Goal: Information Seeking & Learning: Check status

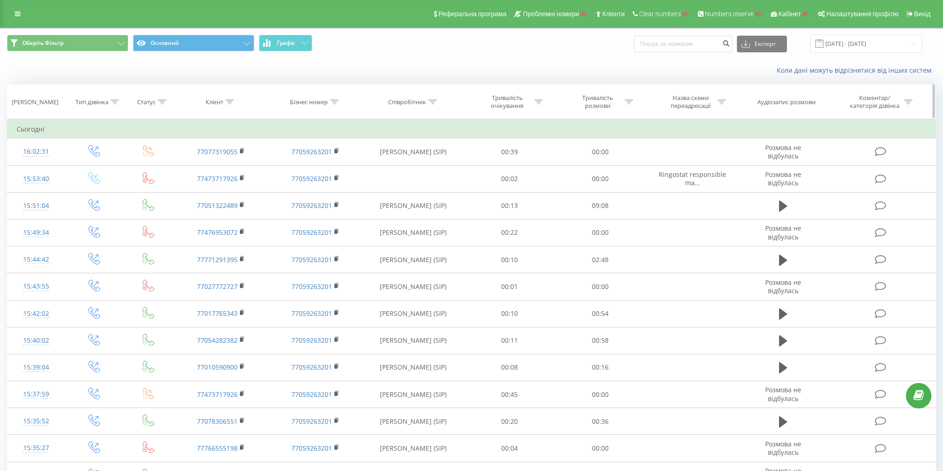
click at [215, 102] on div "Клієнт" at bounding box center [215, 102] width 18 height 8
click at [231, 161] on input "text" at bounding box center [222, 168] width 82 height 16
paste input "7002221146"
type input "7002221146"
click at [241, 184] on span "OK" at bounding box center [241, 186] width 26 height 14
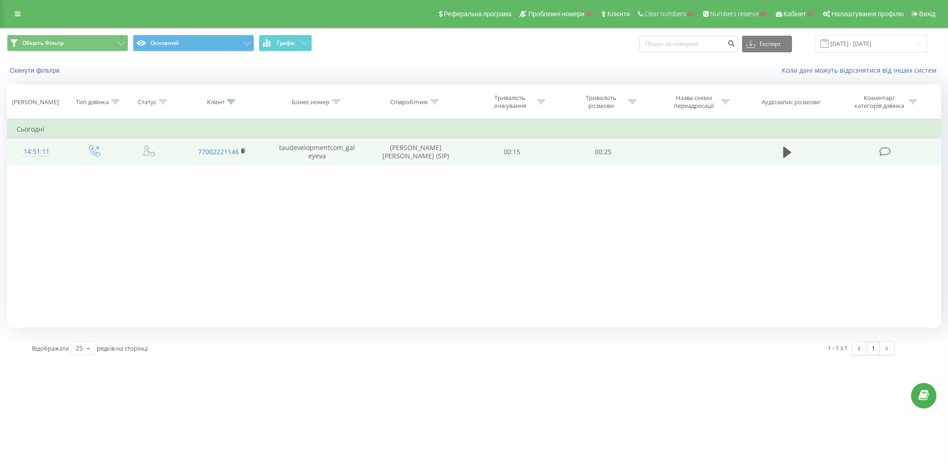
click at [304, 144] on td "taudevelopmentcom_galeyeva" at bounding box center [317, 151] width 95 height 27
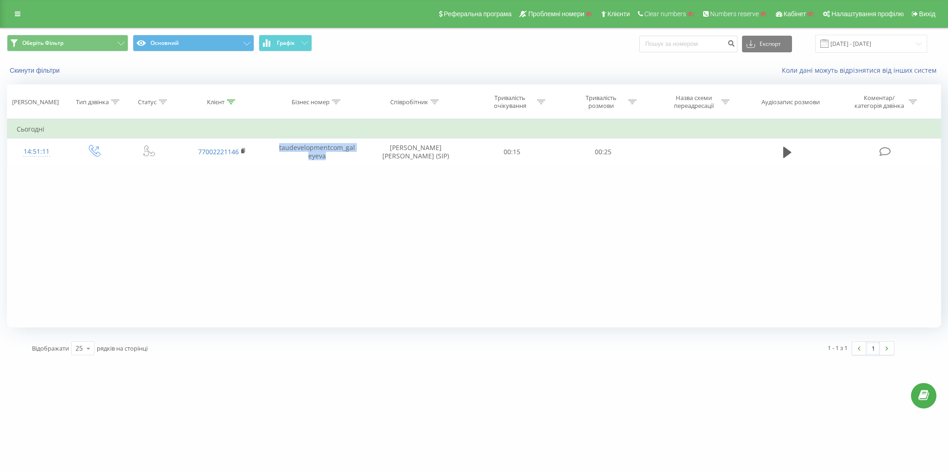
copy td "taudevelopmentcom_galeyeva"
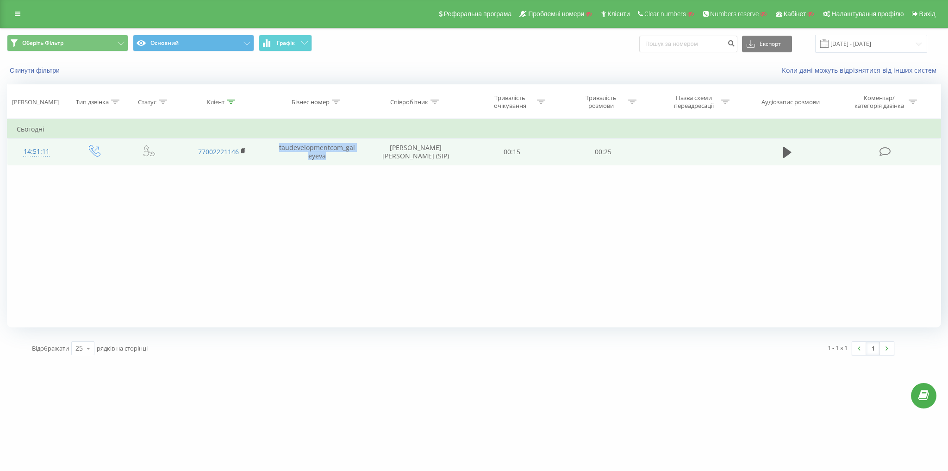
click at [333, 147] on td "taudevelopmentcom_galeyeva" at bounding box center [317, 151] width 95 height 27
click at [100, 154] on icon at bounding box center [95, 151] width 12 height 12
click at [242, 149] on rect at bounding box center [242, 151] width 3 height 4
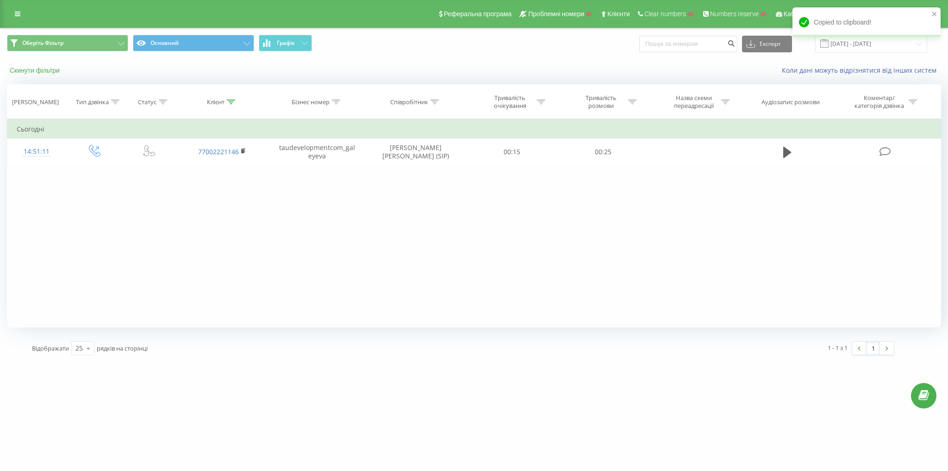
click at [43, 72] on button "Скинути фільтри" at bounding box center [35, 70] width 57 height 8
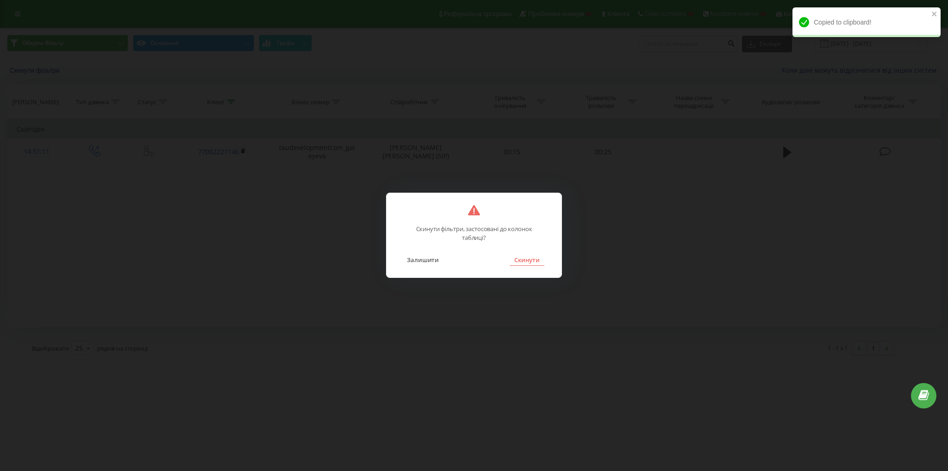
click at [527, 261] on button "Скинути" at bounding box center [527, 260] width 35 height 12
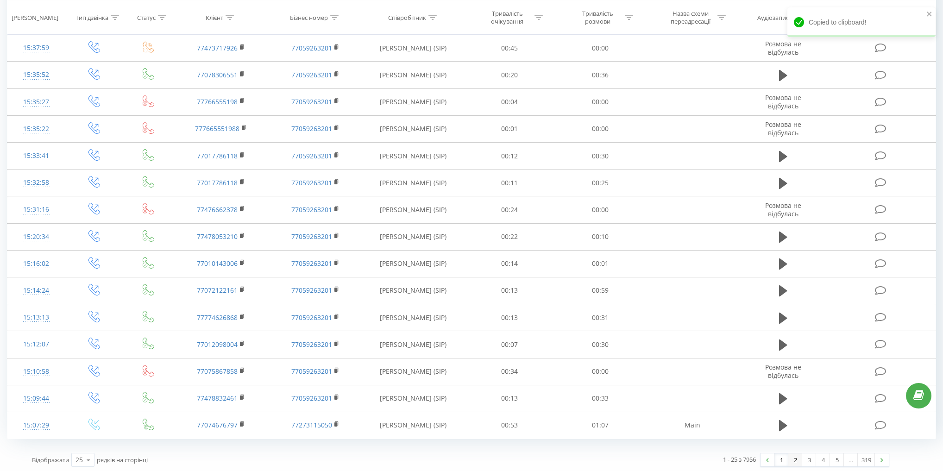
click at [794, 460] on link "2" at bounding box center [795, 459] width 14 height 13
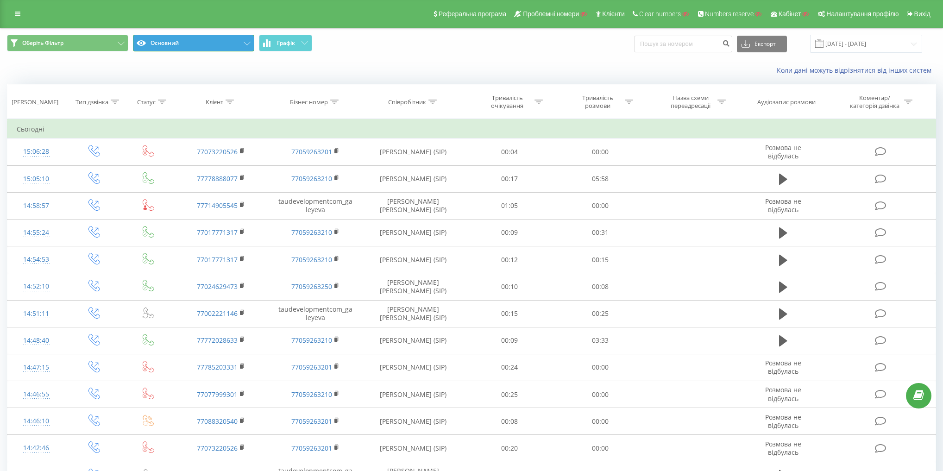
click at [188, 37] on button "Основний" at bounding box center [193, 43] width 121 height 17
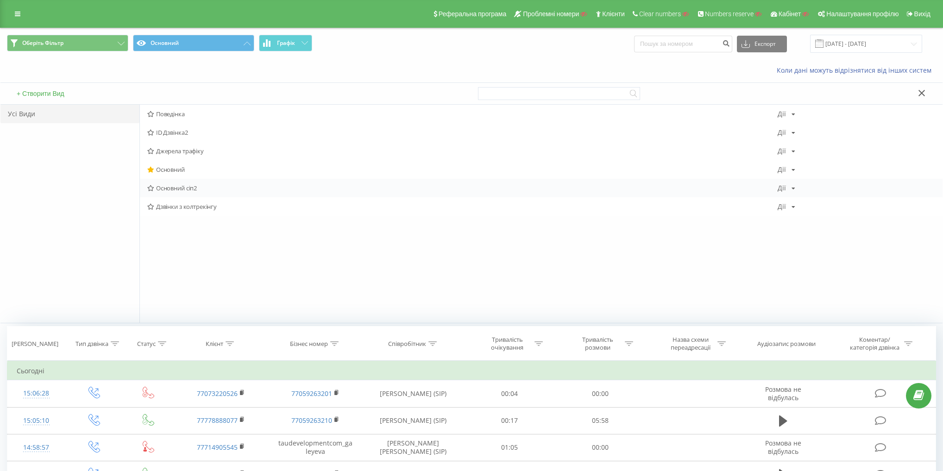
click at [184, 187] on span "Основний сіп2" at bounding box center [462, 188] width 630 height 6
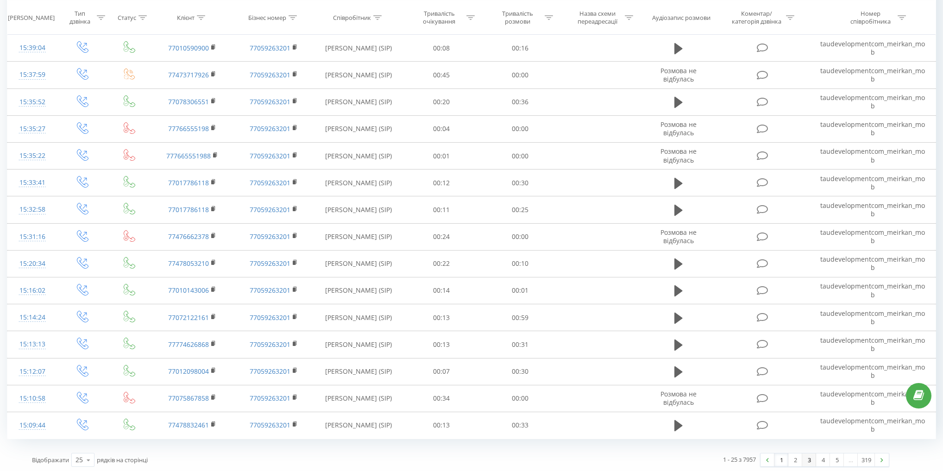
click at [804, 459] on link "3" at bounding box center [809, 459] width 14 height 13
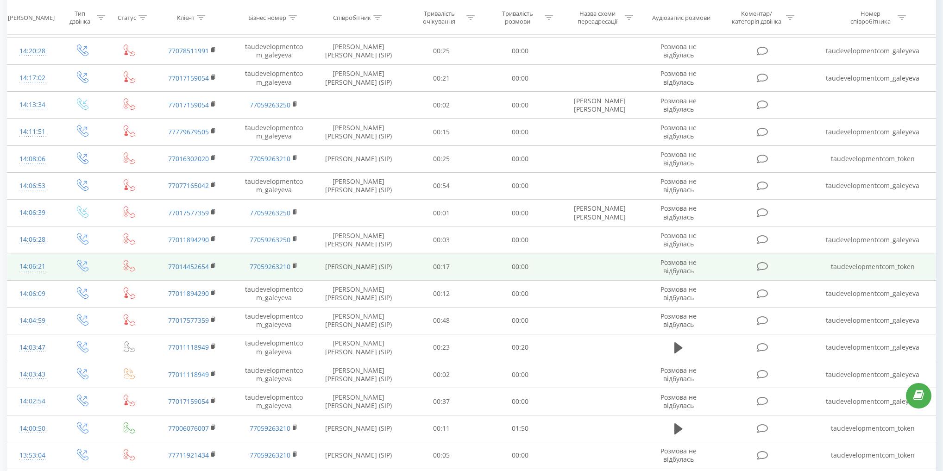
scroll to position [320, 0]
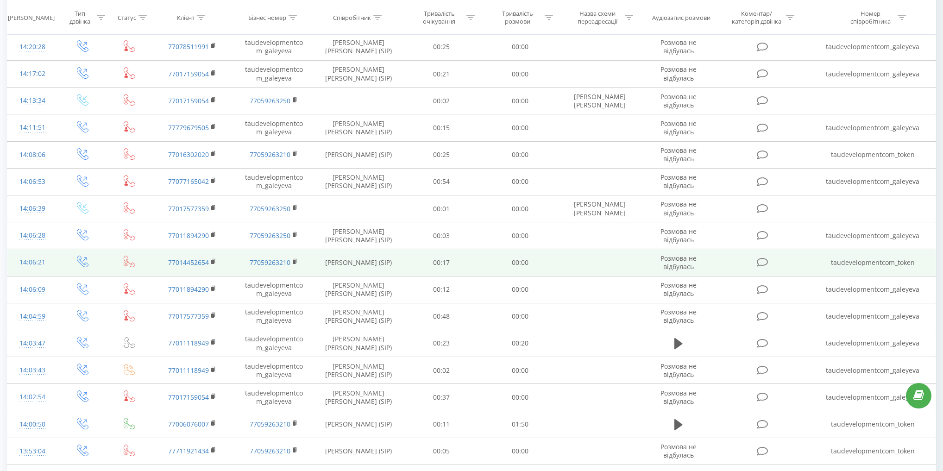
click at [885, 256] on td "taudevelopmentcom_token" at bounding box center [873, 262] width 126 height 27
copy td "taudevelopmentcom_token"
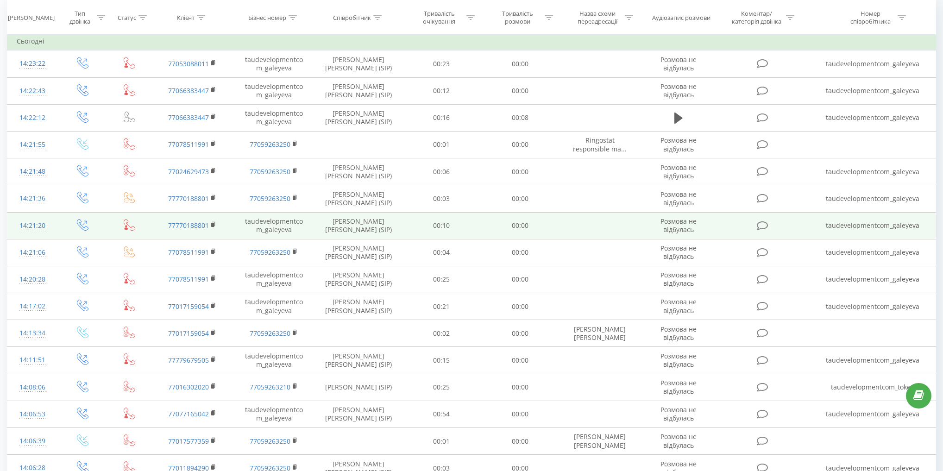
scroll to position [61, 0]
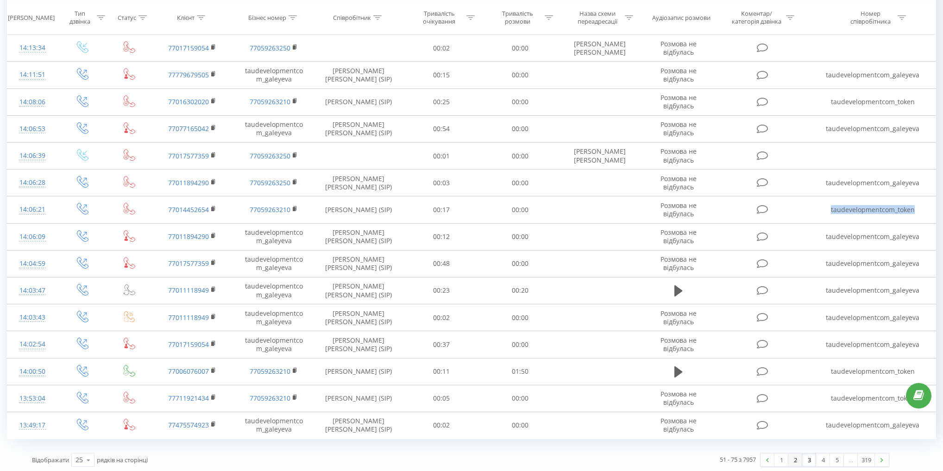
click at [794, 457] on link "2" at bounding box center [795, 459] width 14 height 13
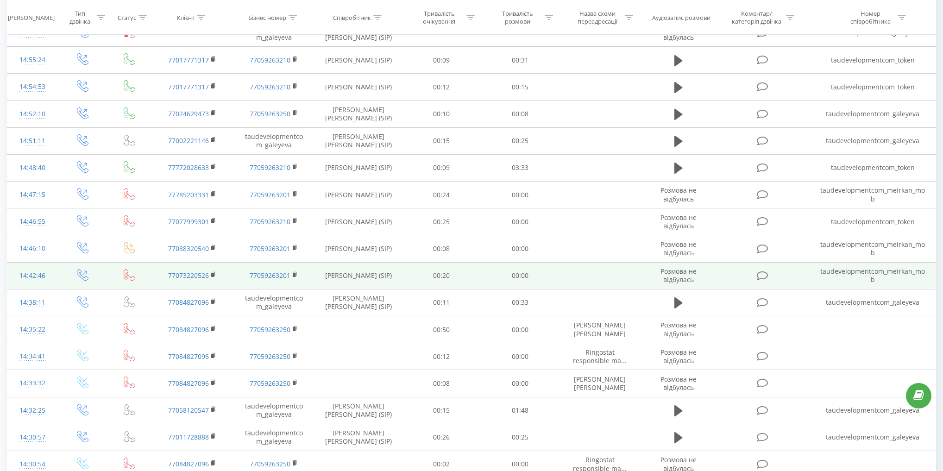
scroll to position [188, 0]
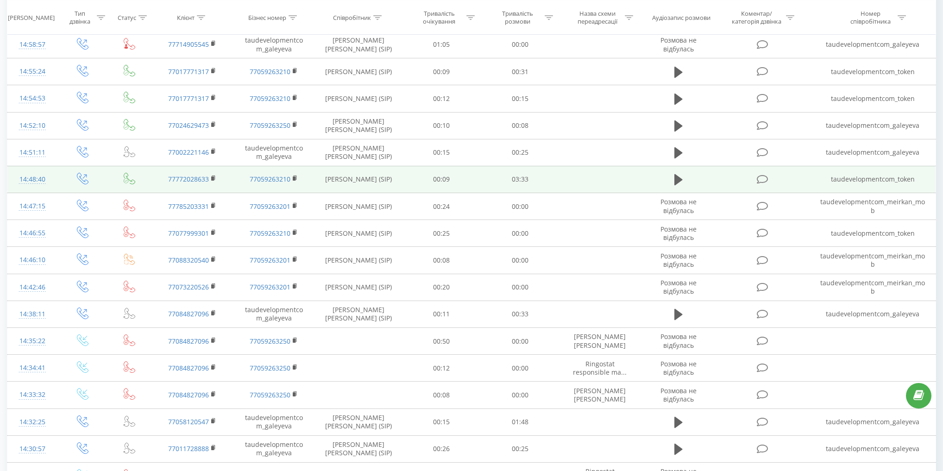
click at [859, 179] on td "taudevelopmentcom_token" at bounding box center [873, 179] width 126 height 27
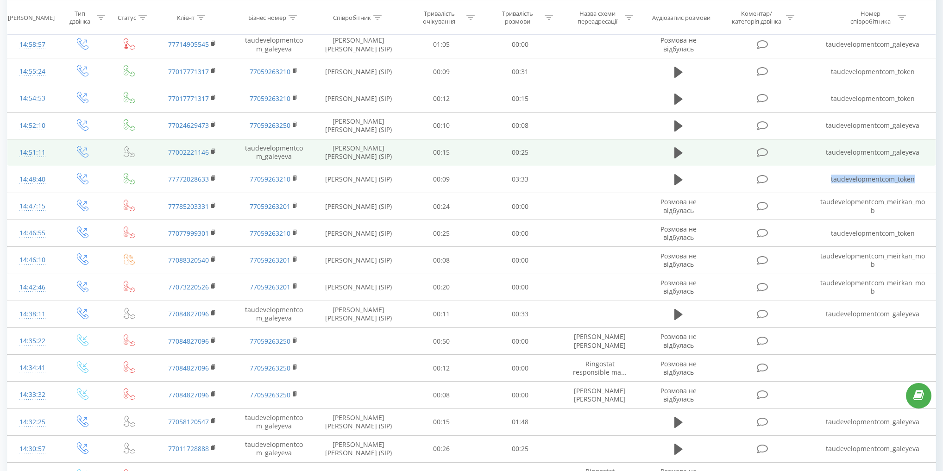
copy td "taudevelopmentcom_token"
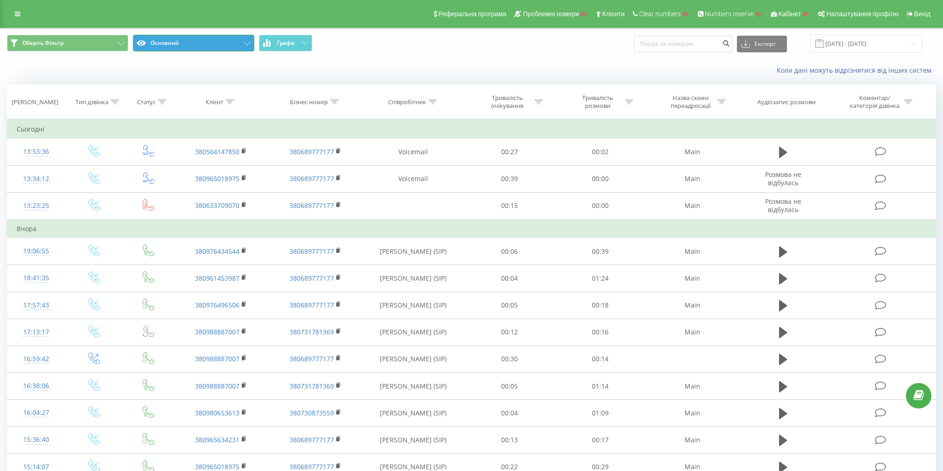
click at [204, 48] on button "Основний" at bounding box center [193, 43] width 121 height 17
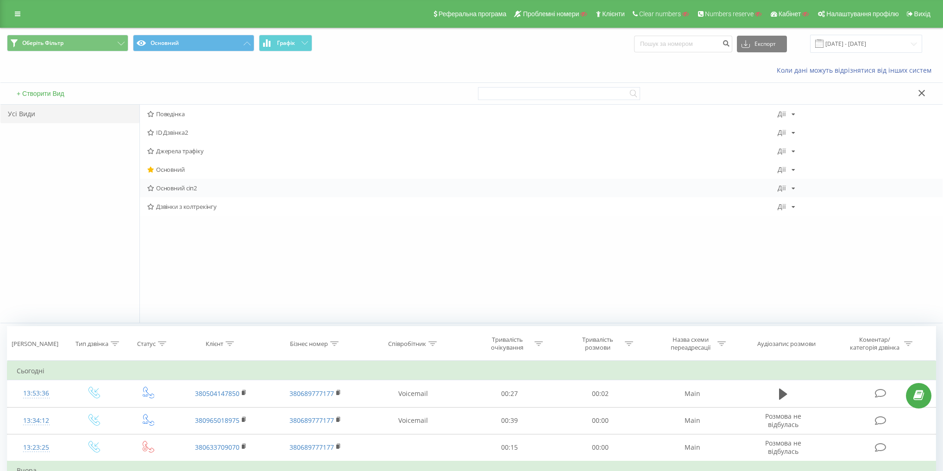
click at [178, 188] on span "Основний сіп2" at bounding box center [462, 188] width 630 height 6
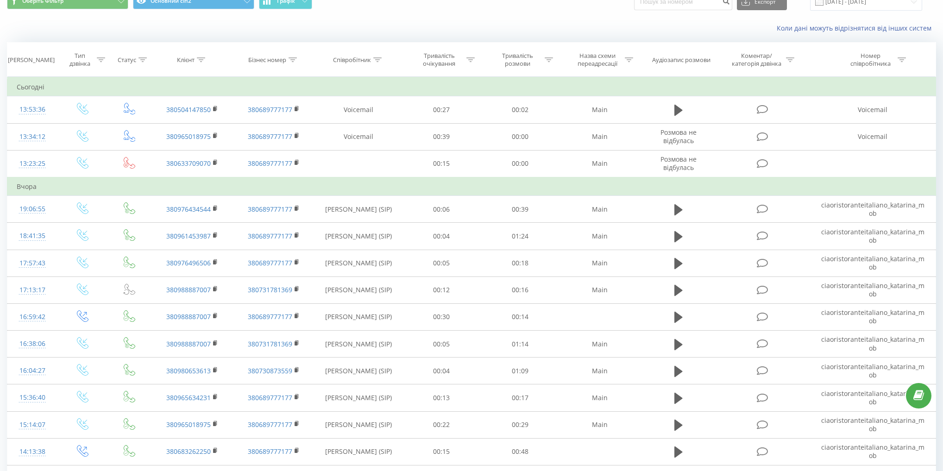
scroll to position [74, 0]
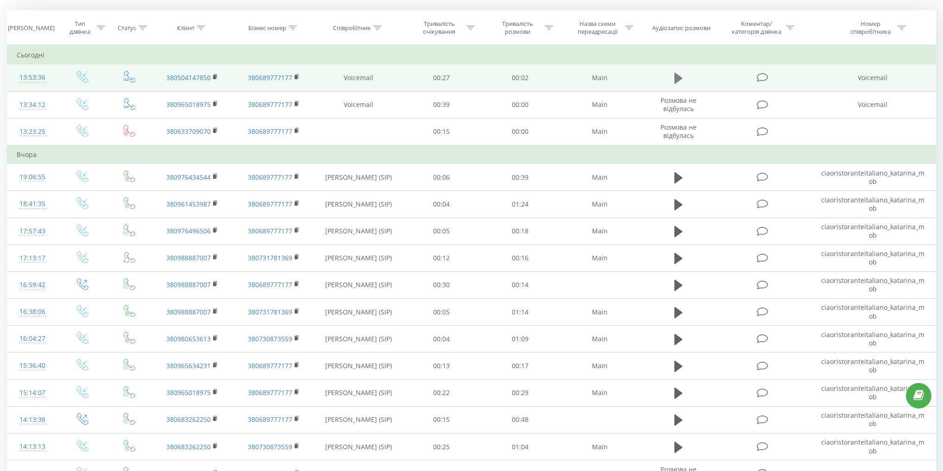
click at [675, 80] on icon at bounding box center [678, 78] width 8 height 11
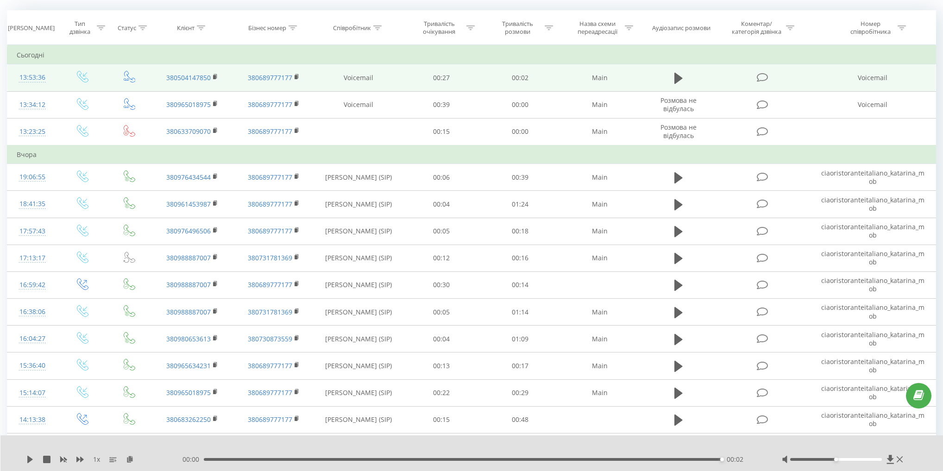
click at [679, 76] on icon at bounding box center [678, 78] width 8 height 11
click at [205, 460] on div "00:02" at bounding box center [463, 459] width 518 height 3
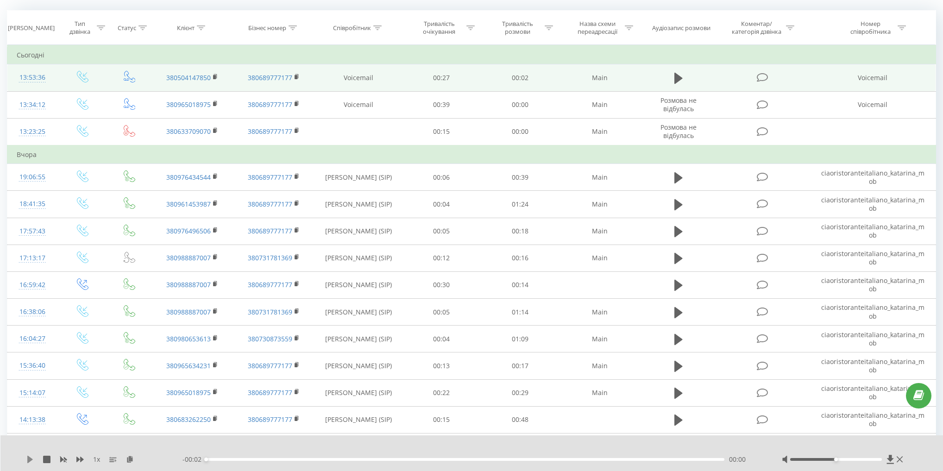
click at [27, 459] on icon at bounding box center [30, 459] width 6 height 7
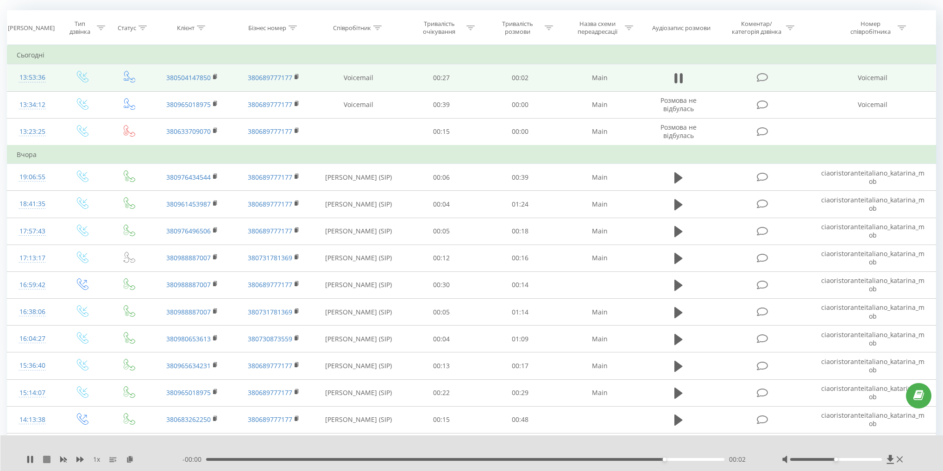
click at [47, 460] on icon at bounding box center [46, 459] width 7 height 7
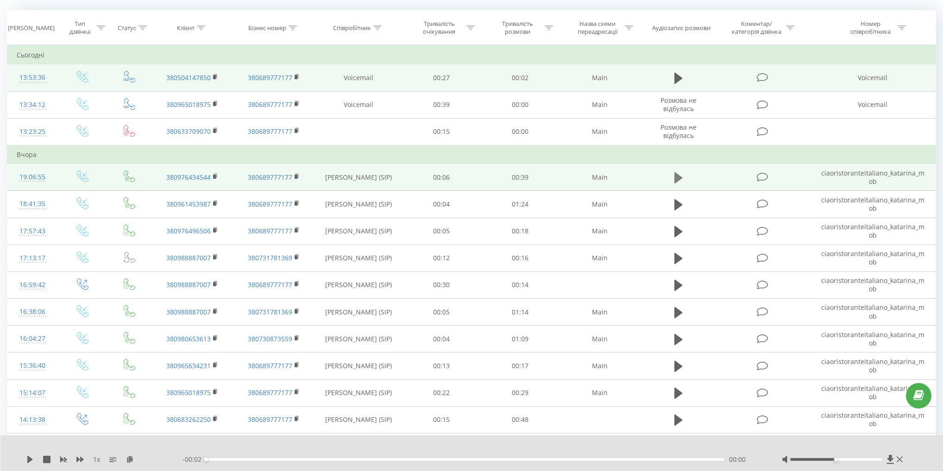
click at [678, 181] on icon at bounding box center [678, 177] width 8 height 13
click at [878, 170] on td "ciaoristoranteitaliano_katarina_mob" at bounding box center [873, 177] width 126 height 27
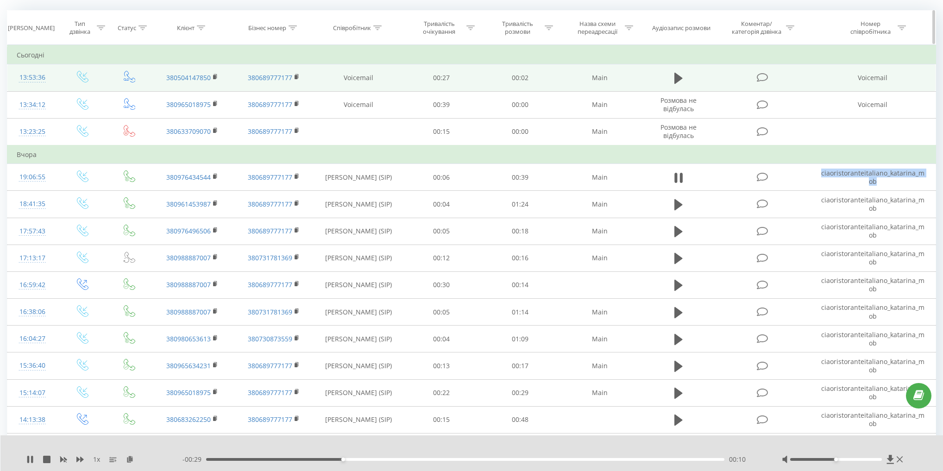
copy td "ciaoristoranteitaliano_katarina_mob"
drag, startPoint x: 32, startPoint y: 457, endPoint x: 51, endPoint y: 444, distance: 23.3
click at [32, 457] on icon at bounding box center [32, 459] width 2 height 7
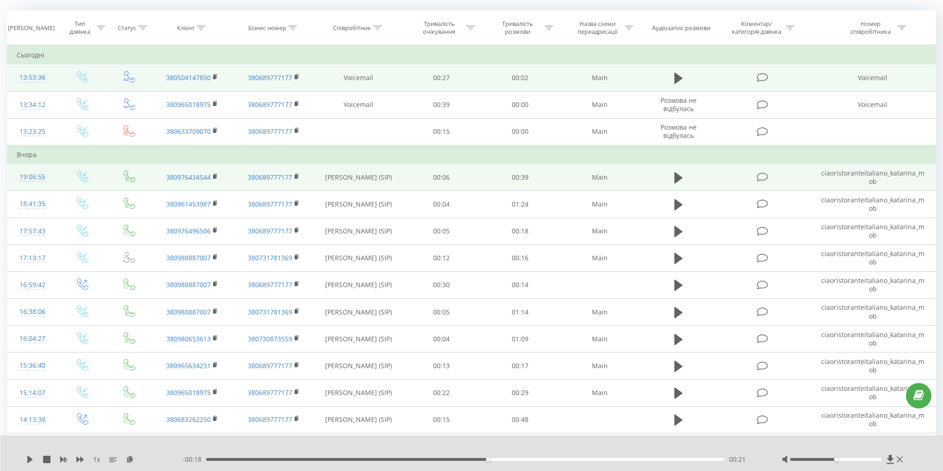
click at [78, 179] on icon at bounding box center [83, 176] width 12 height 12
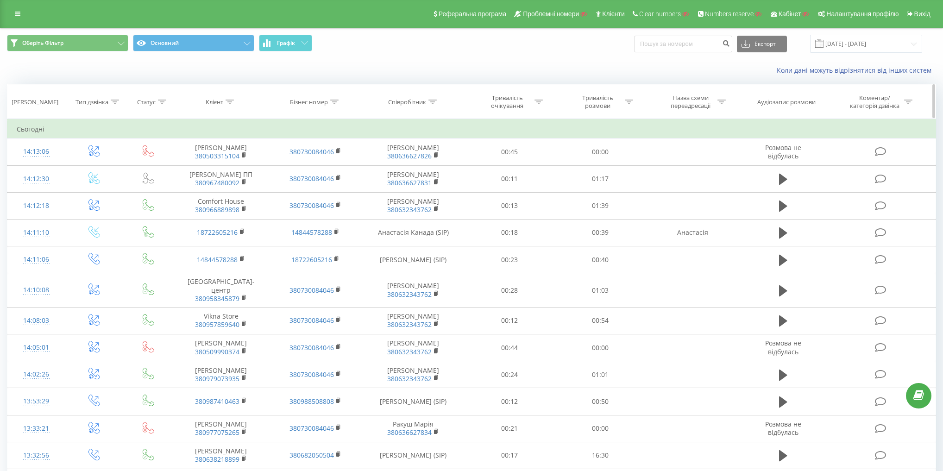
click at [421, 100] on div "Дата дзвінка Тип дзвінка Статус Клієнт Бізнес номер Співробітник Тривалість очі…" at bounding box center [471, 451] width 929 height 735
click at [415, 105] on div "Співробітник" at bounding box center [407, 102] width 38 height 8
click at [399, 166] on input "text" at bounding box center [414, 168] width 82 height 16
type input "сас"
click at [434, 182] on span "OK" at bounding box center [433, 186] width 26 height 14
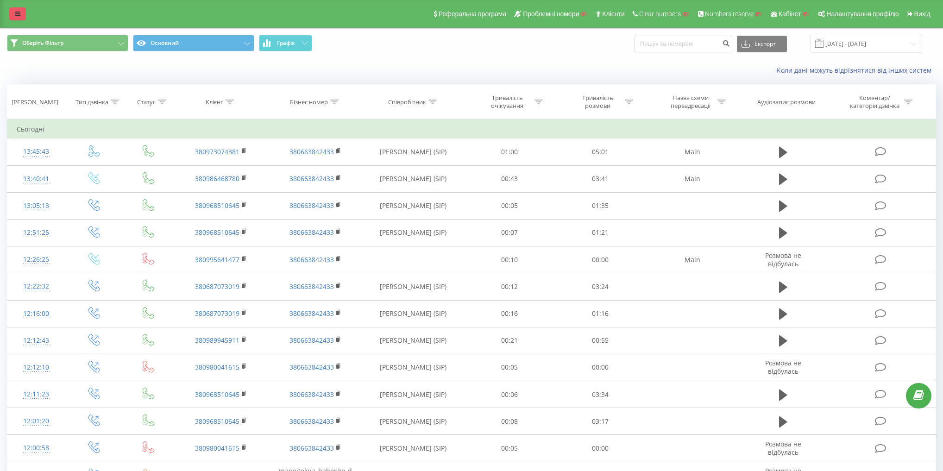
click at [17, 12] on icon at bounding box center [18, 14] width 6 height 6
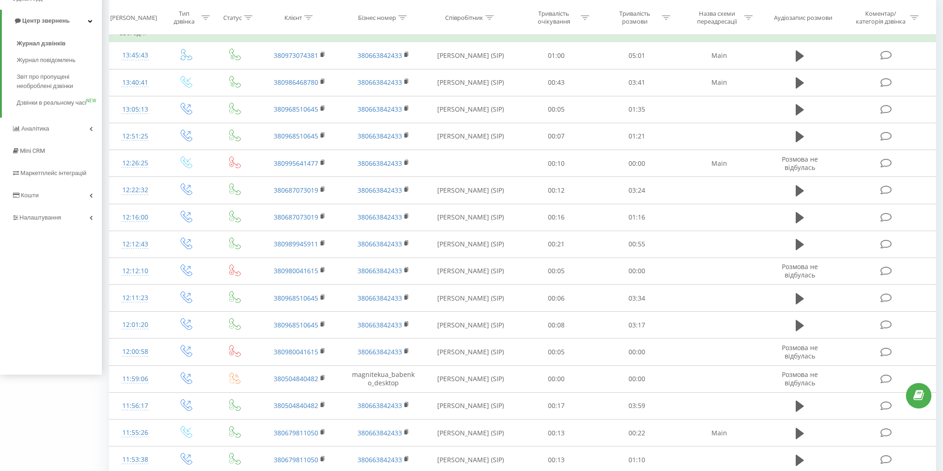
scroll to position [111, 0]
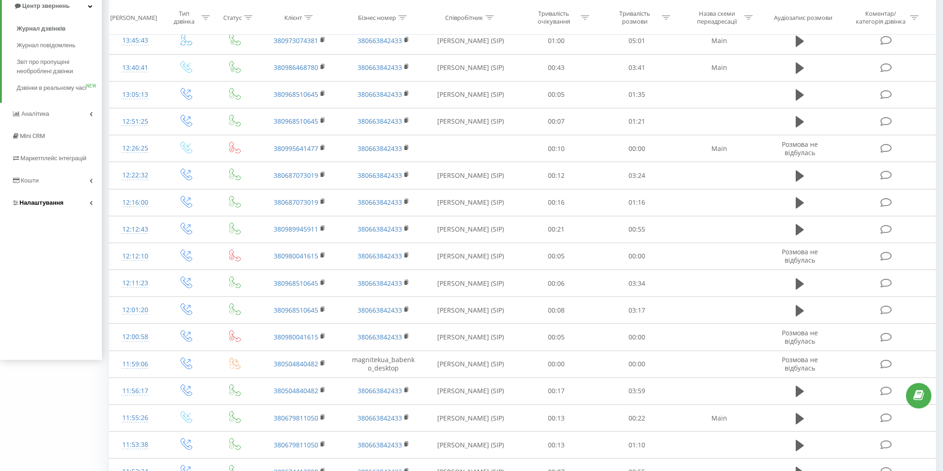
click at [69, 207] on link "Налаштування" at bounding box center [51, 203] width 102 height 22
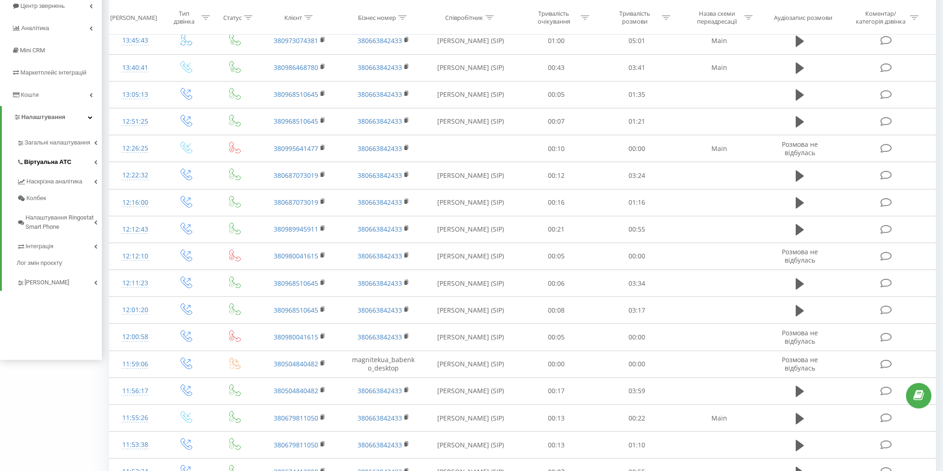
click at [66, 160] on span "Віртуальна АТС" at bounding box center [47, 161] width 47 height 9
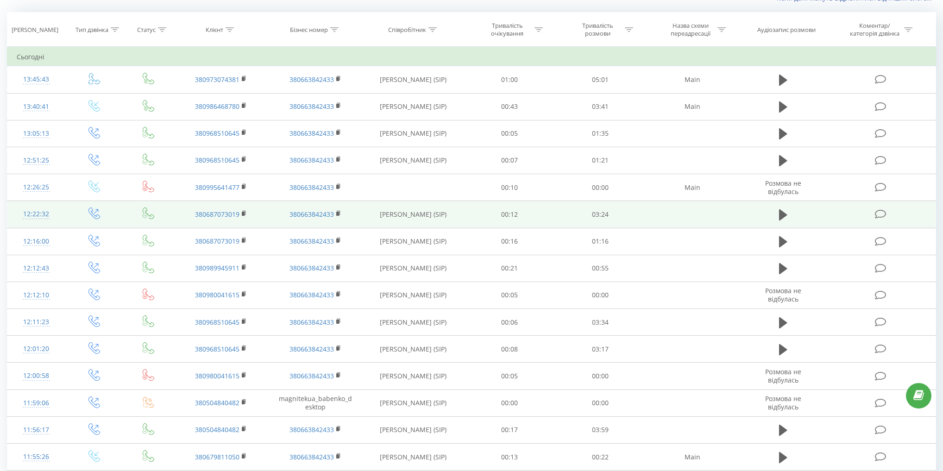
scroll to position [74, 0]
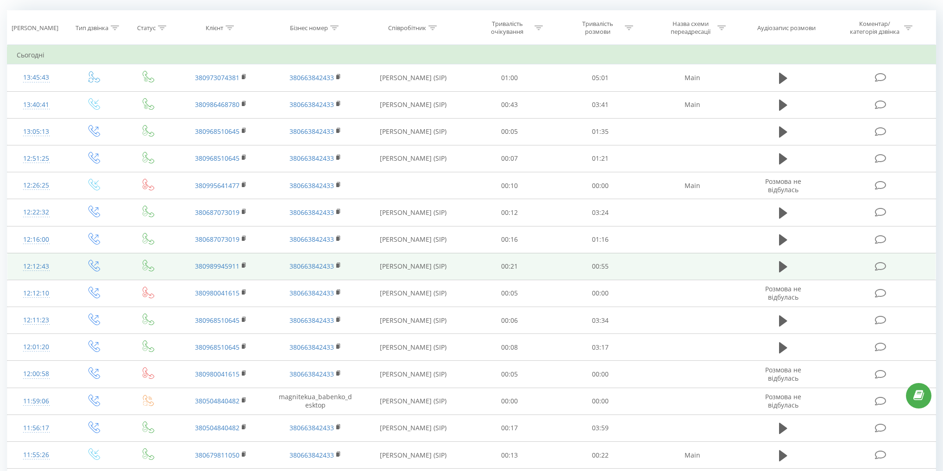
click at [91, 267] on icon at bounding box center [94, 266] width 12 height 12
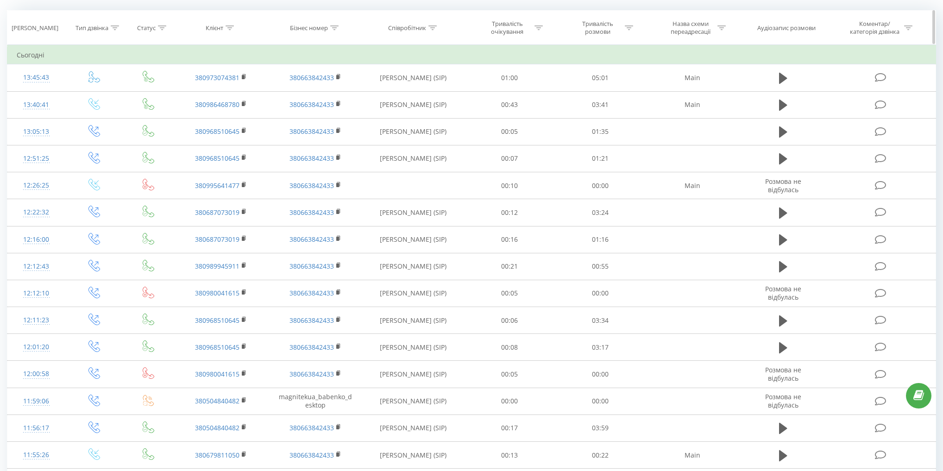
click at [94, 26] on div "Тип дзвінка" at bounding box center [91, 28] width 33 height 8
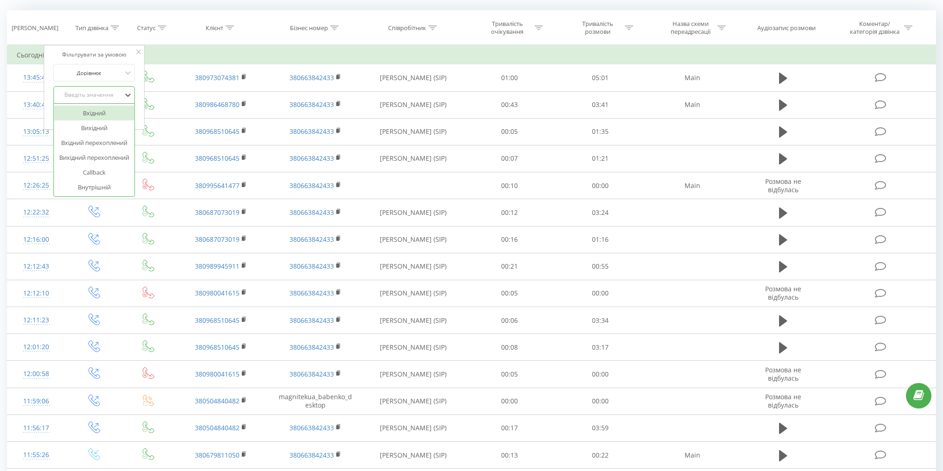
click at [95, 94] on div "Введіть значення" at bounding box center [90, 94] width 66 height 7
click at [97, 113] on div "Вхідний" at bounding box center [94, 113] width 81 height 15
click at [120, 110] on span "OK" at bounding box center [114, 114] width 26 height 14
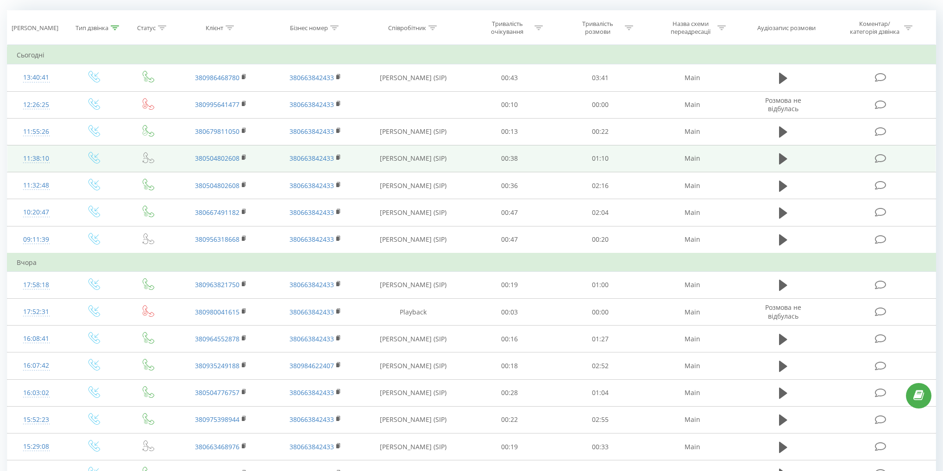
click at [98, 157] on icon at bounding box center [94, 158] width 12 height 12
click at [465, 153] on td "00:38" at bounding box center [509, 158] width 91 height 27
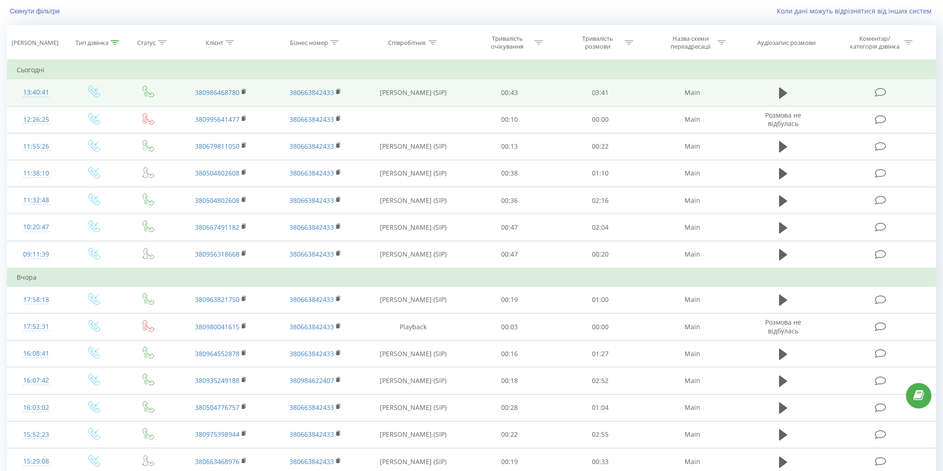
scroll to position [37, 0]
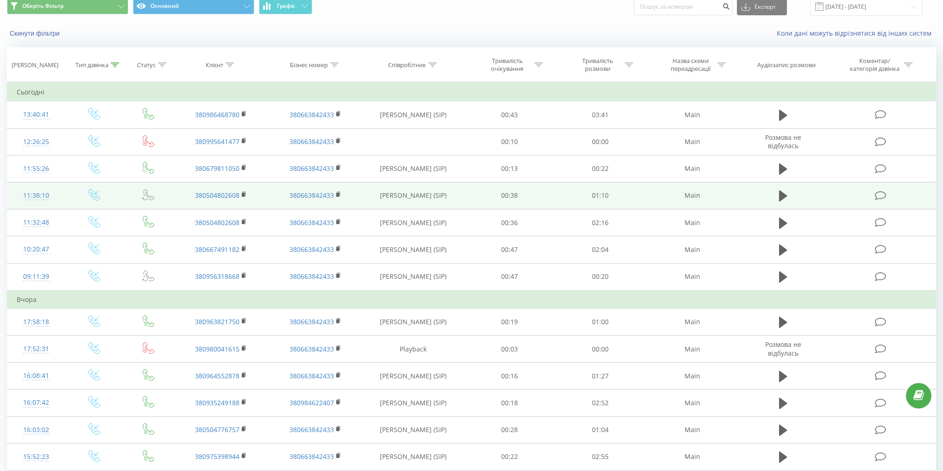
click at [94, 191] on icon at bounding box center [94, 195] width 12 height 12
drag, startPoint x: 94, startPoint y: 191, endPoint x: 235, endPoint y: 185, distance: 141.4
click at [94, 191] on icon at bounding box center [94, 195] width 12 height 12
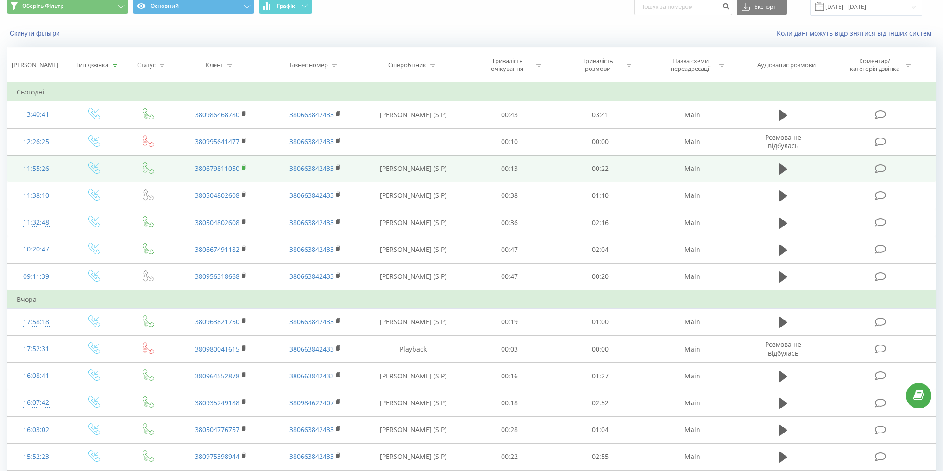
click at [244, 167] on rect at bounding box center [243, 168] width 3 height 4
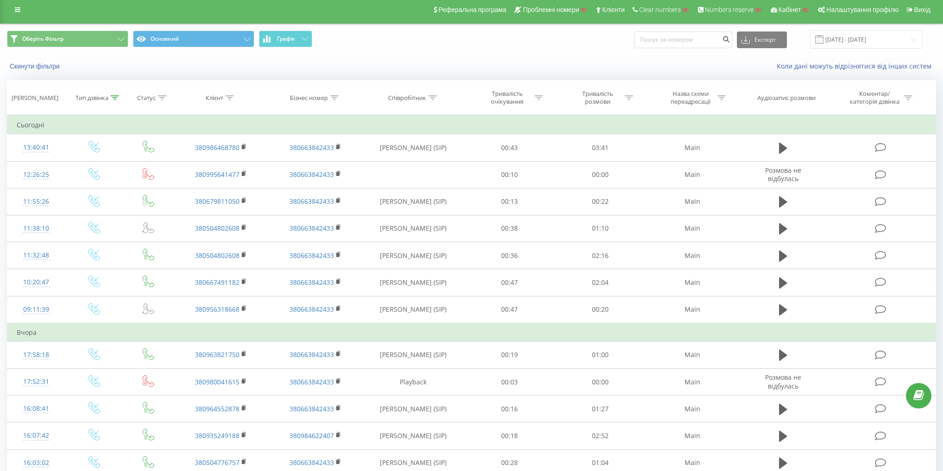
scroll to position [0, 0]
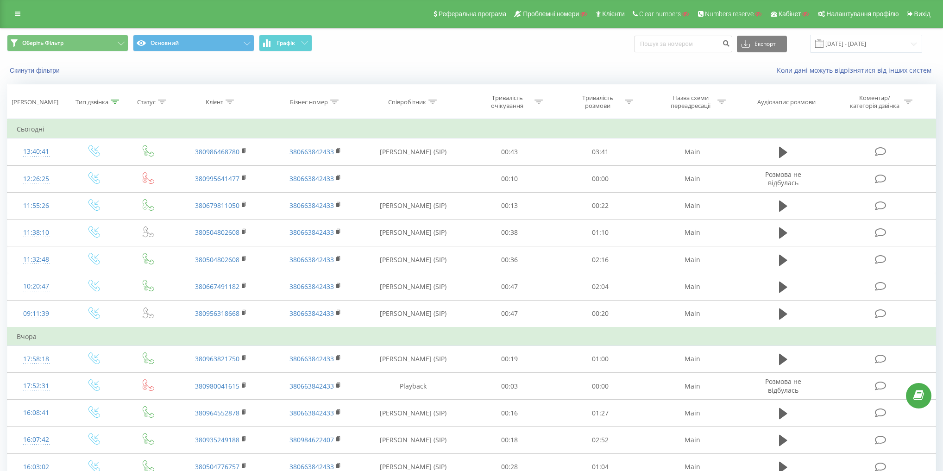
click at [19, 20] on div "Реферальна програма Проблемні номери Клієнти Clear numbers Numbers reserve Кабі…" at bounding box center [471, 14] width 943 height 28
click at [13, 12] on link at bounding box center [17, 13] width 17 height 13
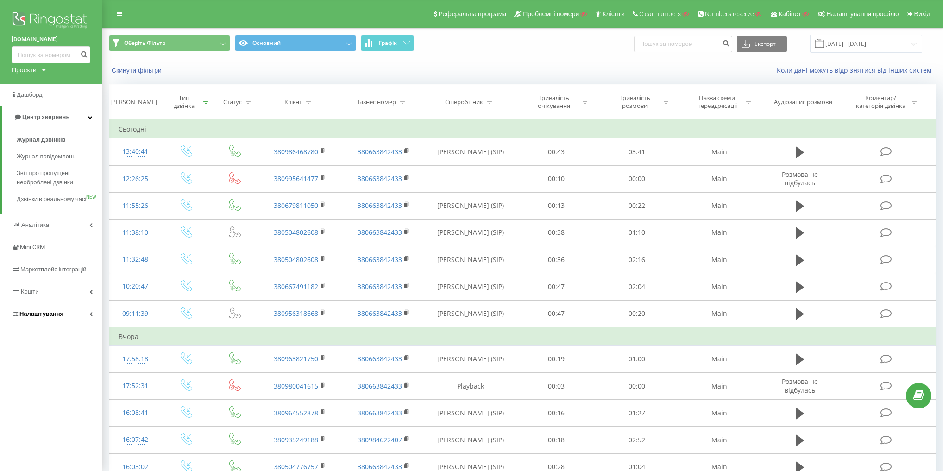
click at [78, 325] on link "Налаштування" at bounding box center [51, 314] width 102 height 22
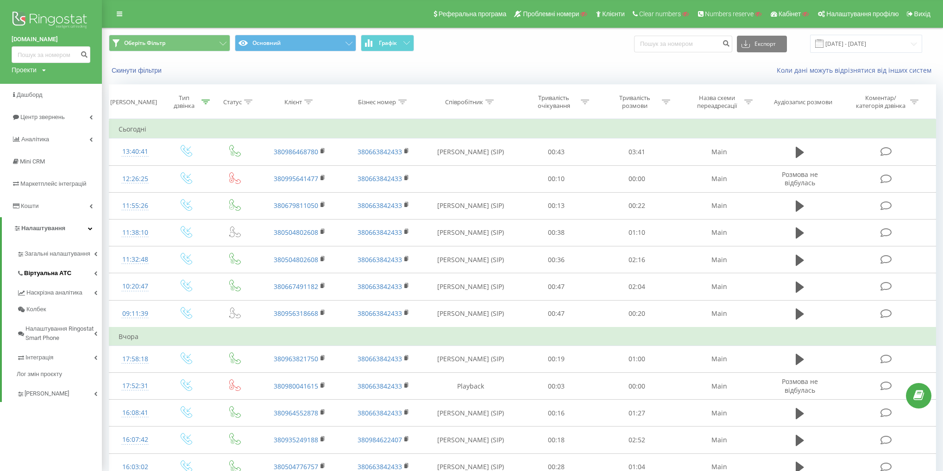
click at [63, 271] on span "Віртуальна АТС" at bounding box center [47, 273] width 47 height 9
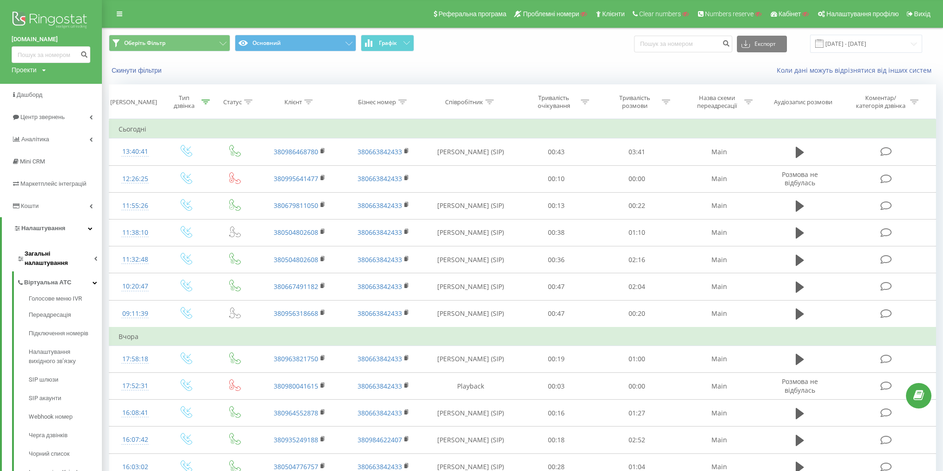
click at [54, 257] on span "Загальні налаштування" at bounding box center [59, 258] width 69 height 19
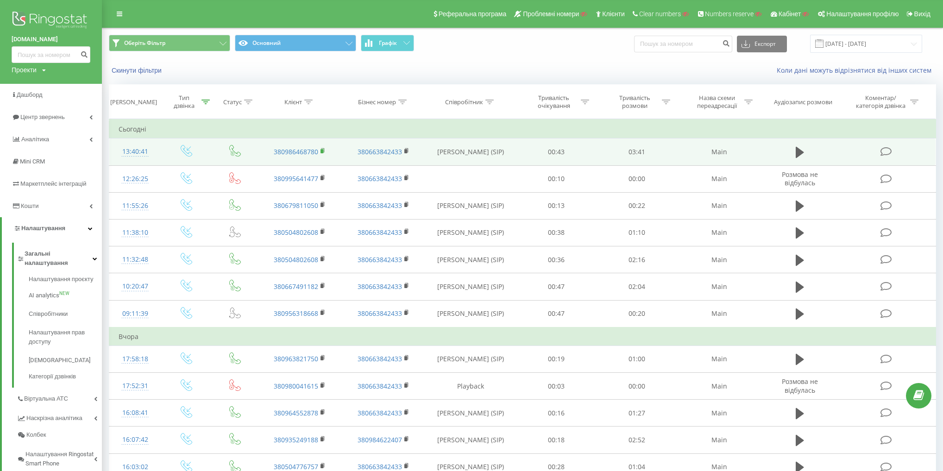
click at [320, 150] on rect at bounding box center [321, 151] width 3 height 4
click at [322, 151] on rect at bounding box center [321, 151] width 3 height 4
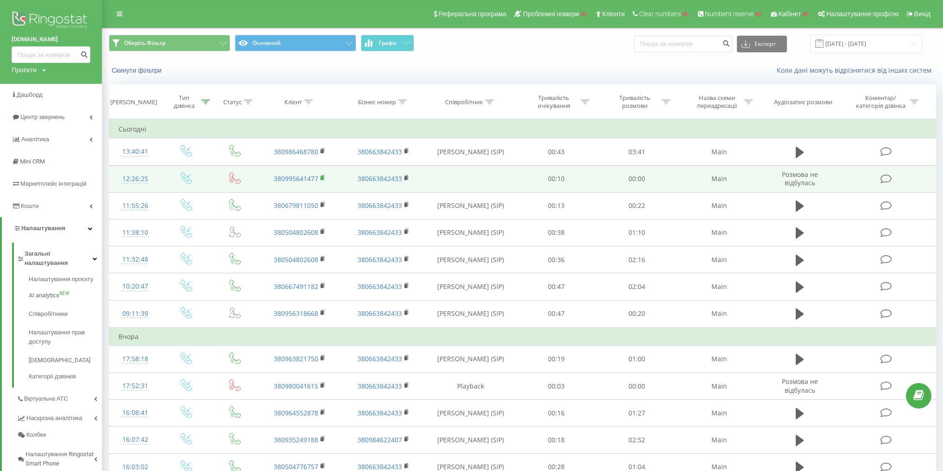
click at [321, 177] on rect at bounding box center [321, 178] width 3 height 4
click at [321, 178] on rect at bounding box center [321, 178] width 3 height 4
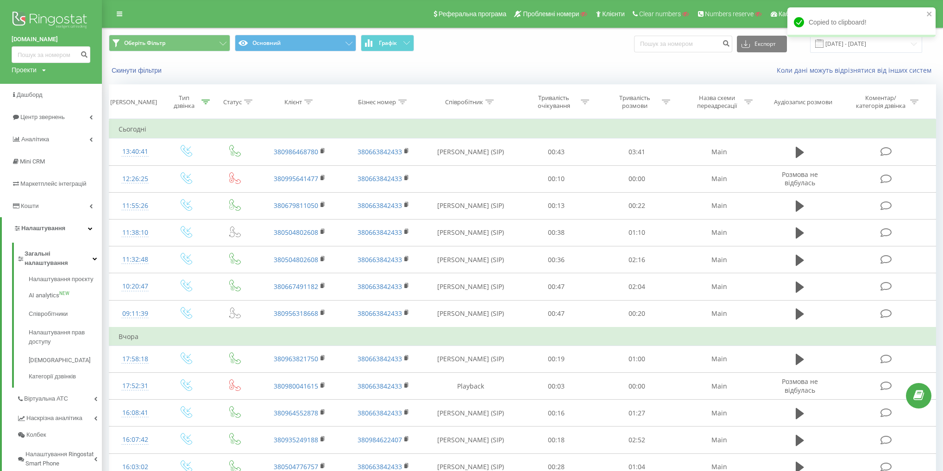
click at [441, 77] on div "Скинути фільтри Коли дані можуть відрізнятися вiд інших систем" at bounding box center [522, 70] width 840 height 22
click at [75, 252] on span "Загальні налаштування" at bounding box center [59, 258] width 68 height 19
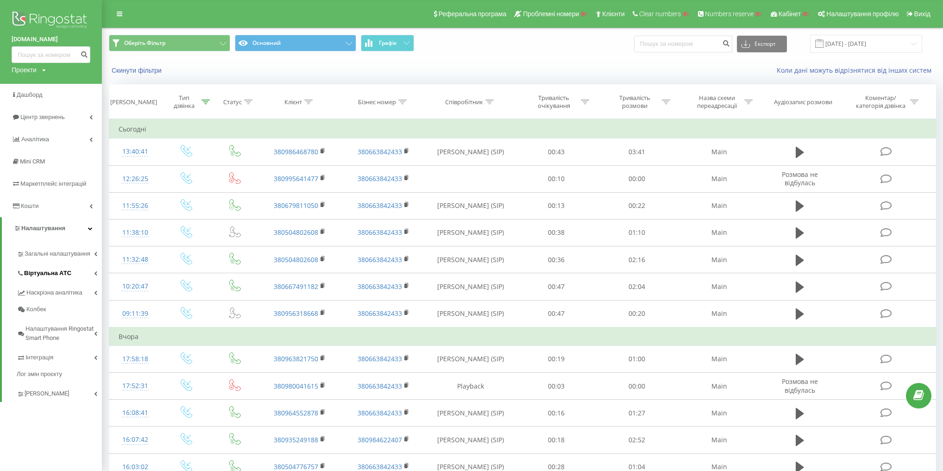
click at [64, 270] on span "Віртуальна АТС" at bounding box center [47, 273] width 47 height 9
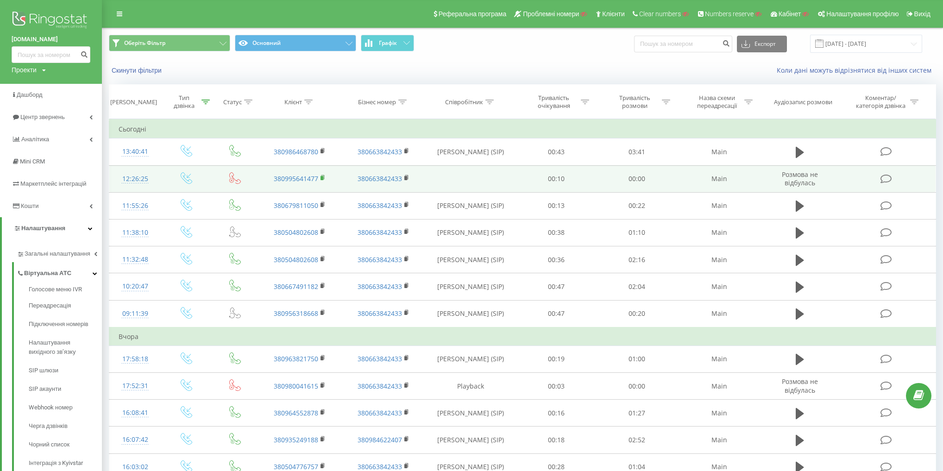
click at [321, 176] on rect at bounding box center [321, 178] width 3 height 4
click at [407, 177] on rect at bounding box center [405, 178] width 3 height 4
click at [323, 176] on rect at bounding box center [321, 178] width 3 height 4
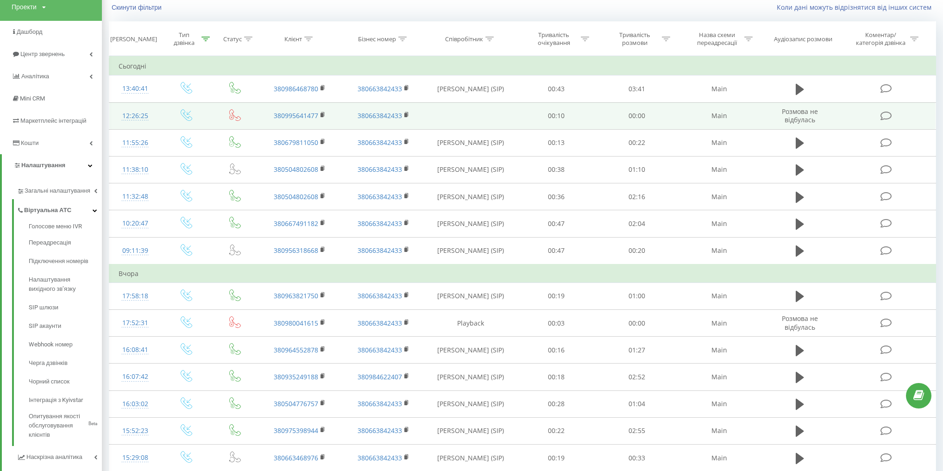
scroll to position [74, 0]
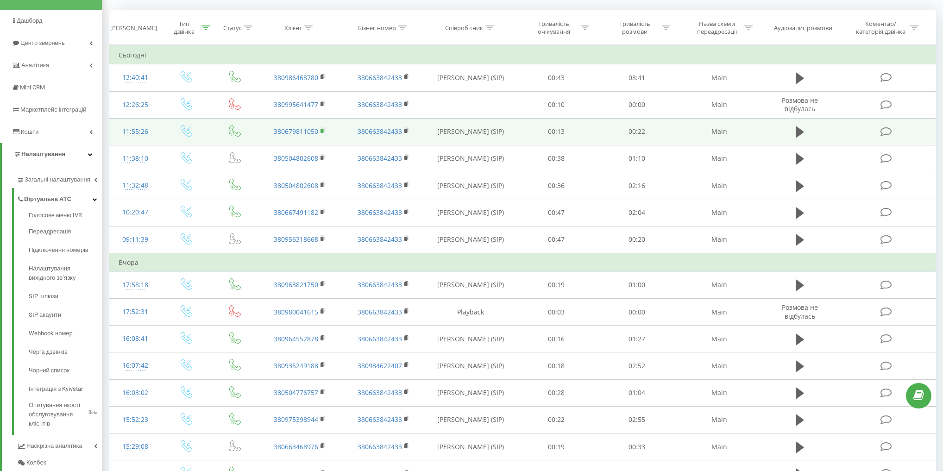
click at [324, 129] on icon at bounding box center [322, 130] width 3 height 4
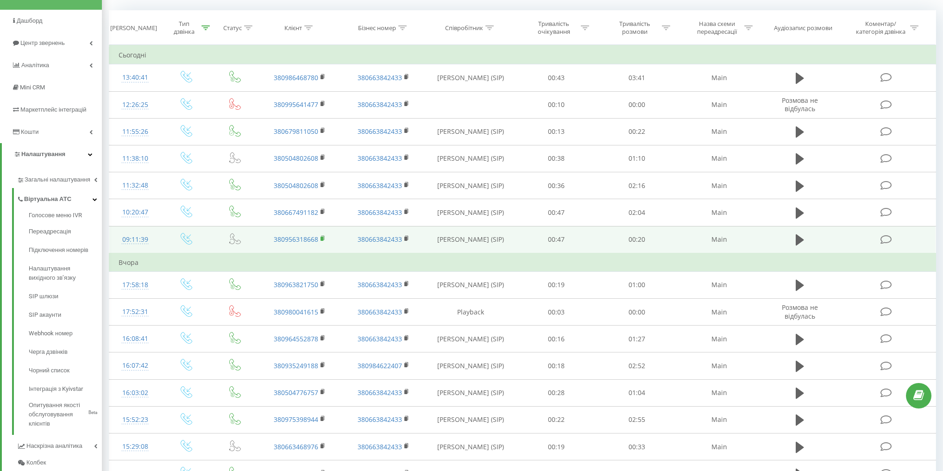
click at [323, 237] on rect at bounding box center [321, 239] width 3 height 4
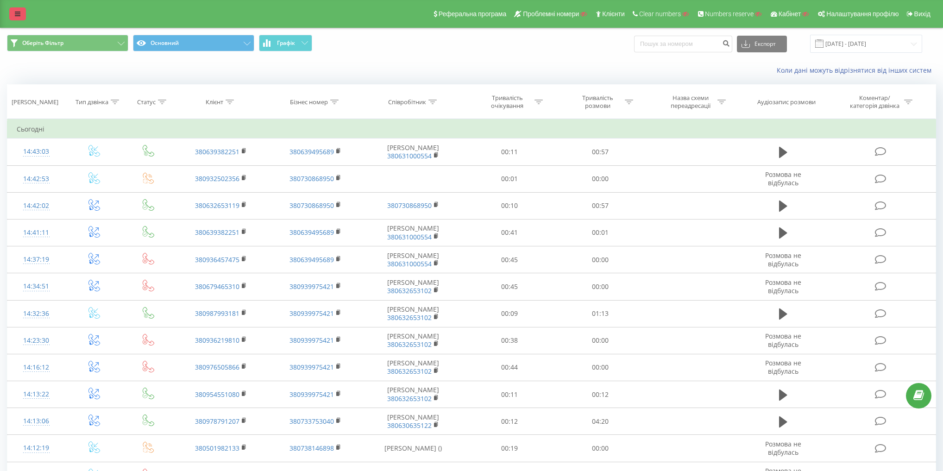
click at [19, 11] on icon at bounding box center [18, 14] width 6 height 6
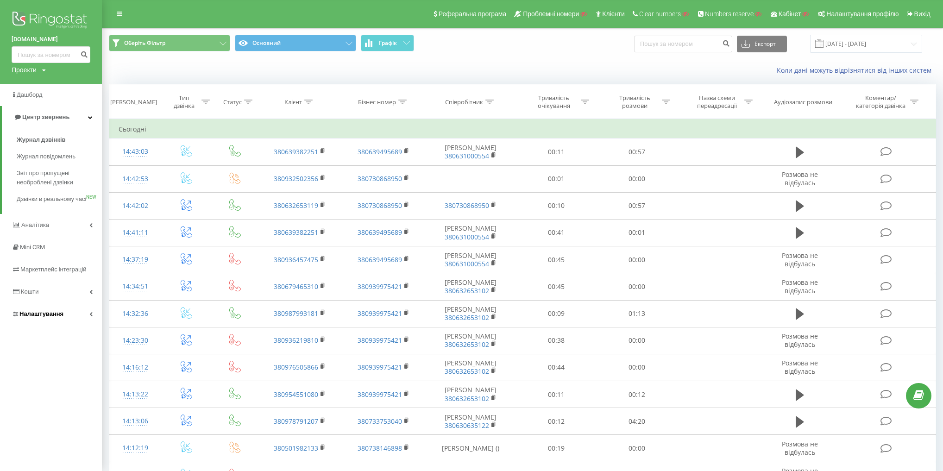
click at [77, 319] on link "Налаштування" at bounding box center [51, 314] width 102 height 22
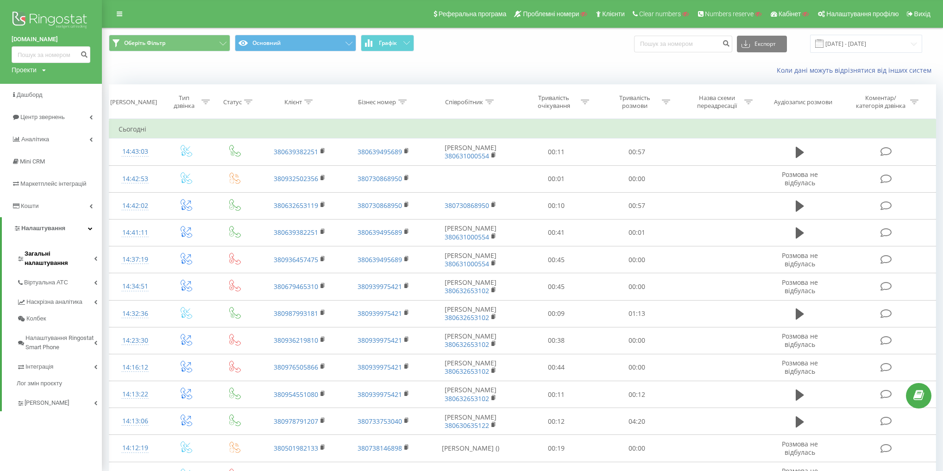
click at [73, 261] on div "Загальні налаштування Віртуальна АТС Наскрізна аналітика [PERSON_NAME] Ringosta…" at bounding box center [59, 327] width 85 height 169
click at [72, 256] on span "Загальні налаштування" at bounding box center [59, 258] width 69 height 19
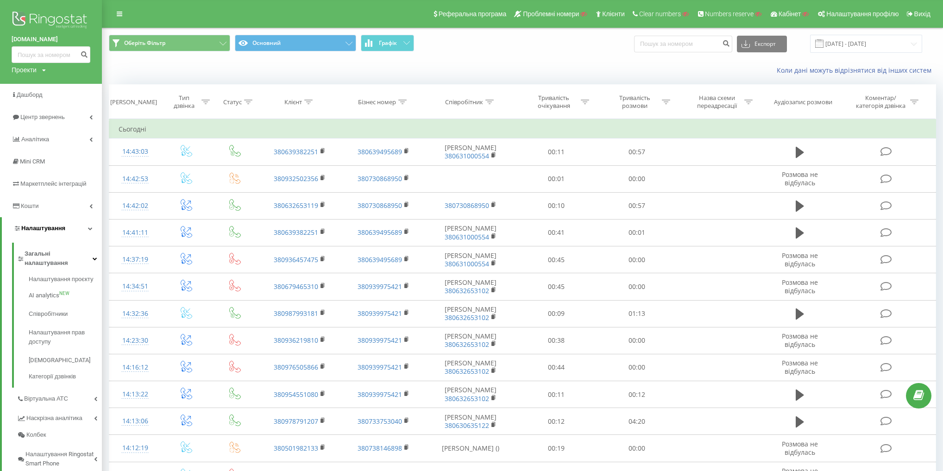
click at [75, 227] on link "Налаштування" at bounding box center [52, 228] width 100 height 22
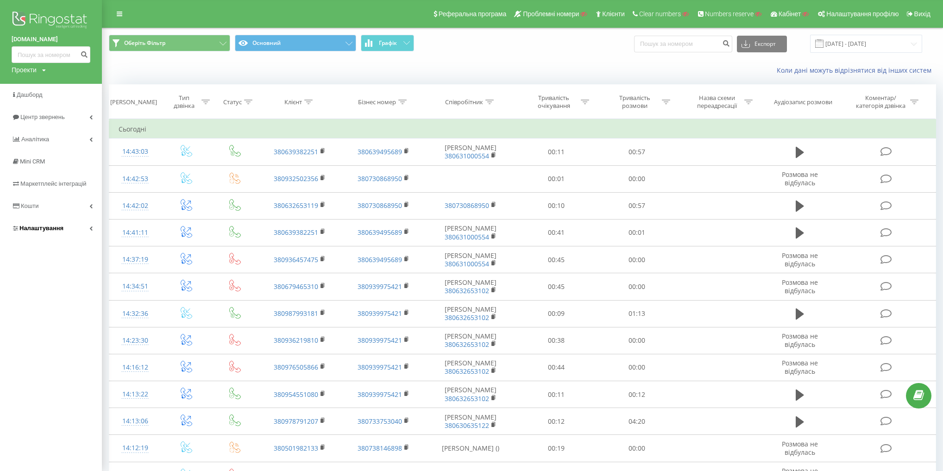
click at [75, 227] on link "Налаштування" at bounding box center [51, 228] width 102 height 22
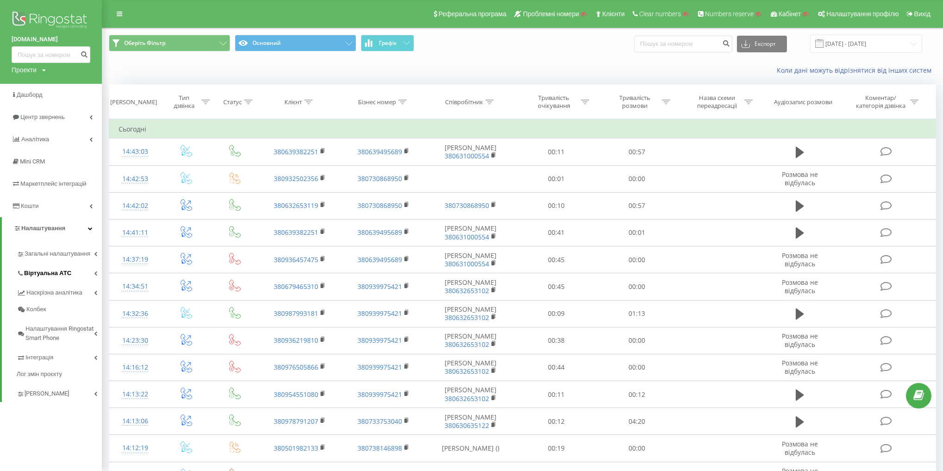
click at [63, 275] on span "Віртуальна АТС" at bounding box center [47, 273] width 47 height 9
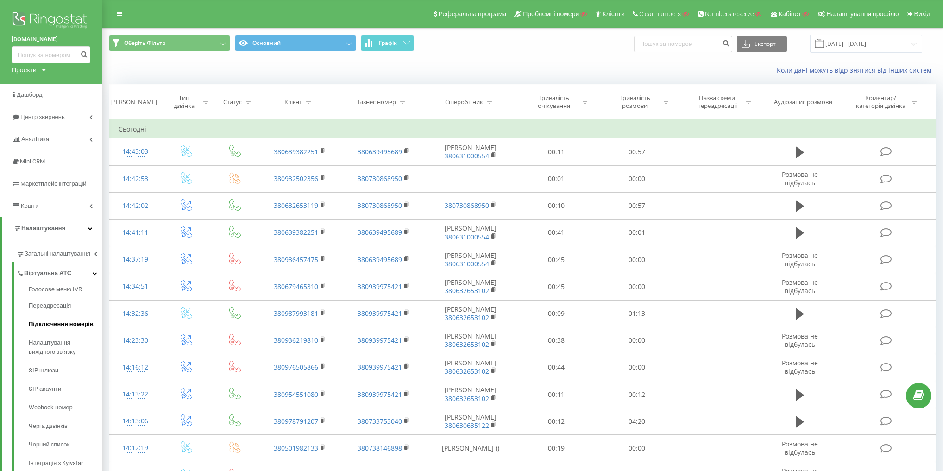
click at [62, 331] on link "Підключення номерів" at bounding box center [65, 324] width 73 height 19
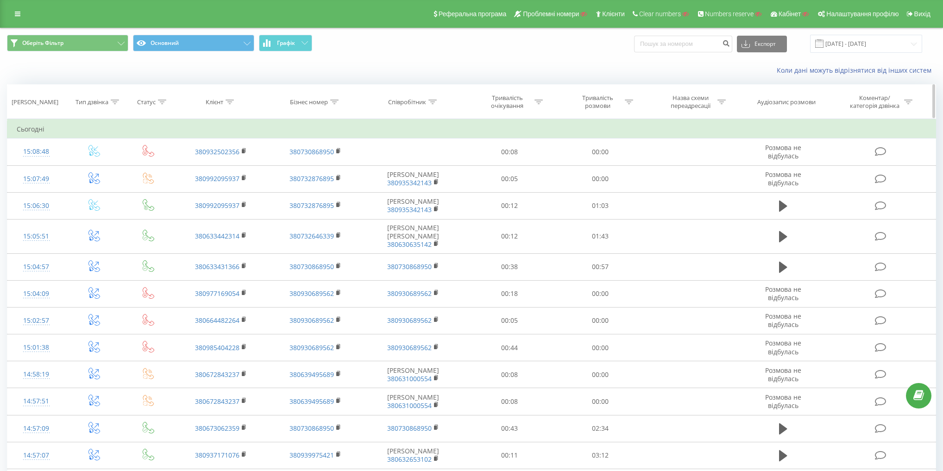
click at [223, 102] on div "Клієнт" at bounding box center [215, 102] width 18 height 8
click at [230, 169] on input "text" at bounding box center [222, 168] width 82 height 16
click at [509, 32] on div "Оберіть Фільтр Основний Графік Експорт .csv .xls .xlsx [DATE] - [DATE]" at bounding box center [471, 43] width 942 height 31
drag, startPoint x: 682, startPoint y: 91, endPoint x: 690, endPoint y: 97, distance: 9.9
click at [682, 91] on th "Назва схеми переадресації" at bounding box center [693, 102] width 94 height 34
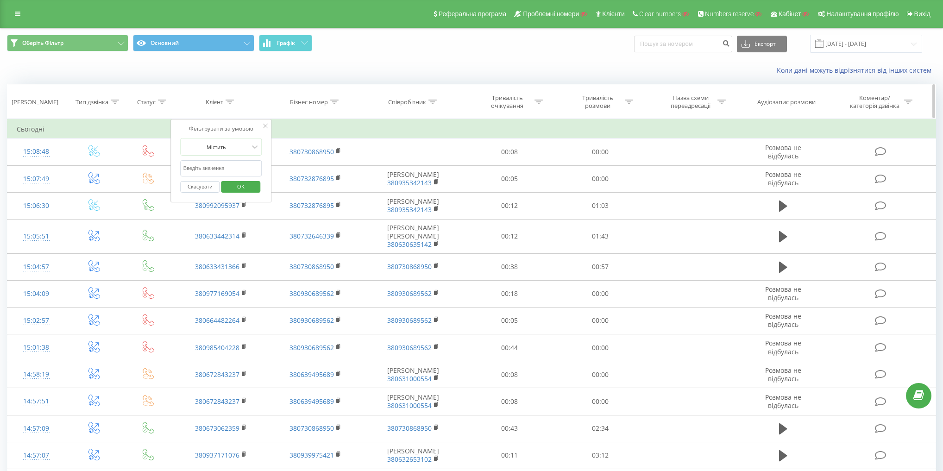
click at [708, 109] on div "Назва схеми переадресації" at bounding box center [691, 102] width 50 height 16
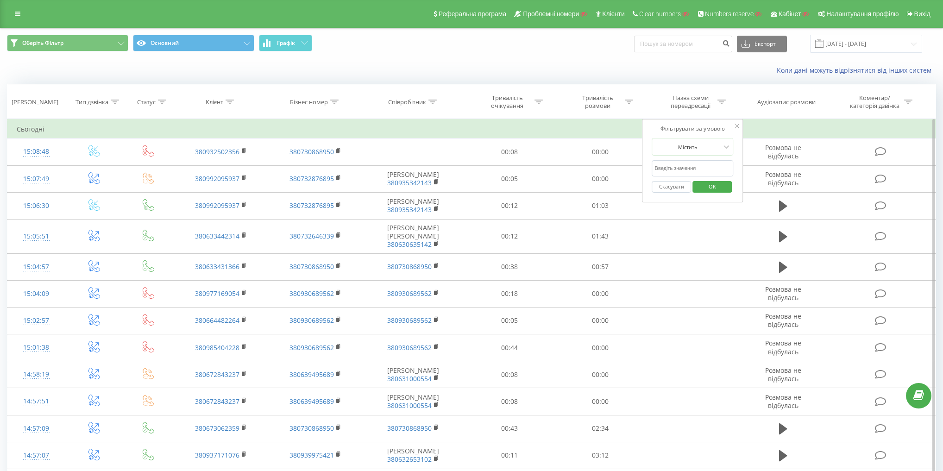
click at [698, 167] on input "text" at bounding box center [693, 168] width 82 height 16
type input "test"
click button "OK" at bounding box center [711, 187] width 39 height 12
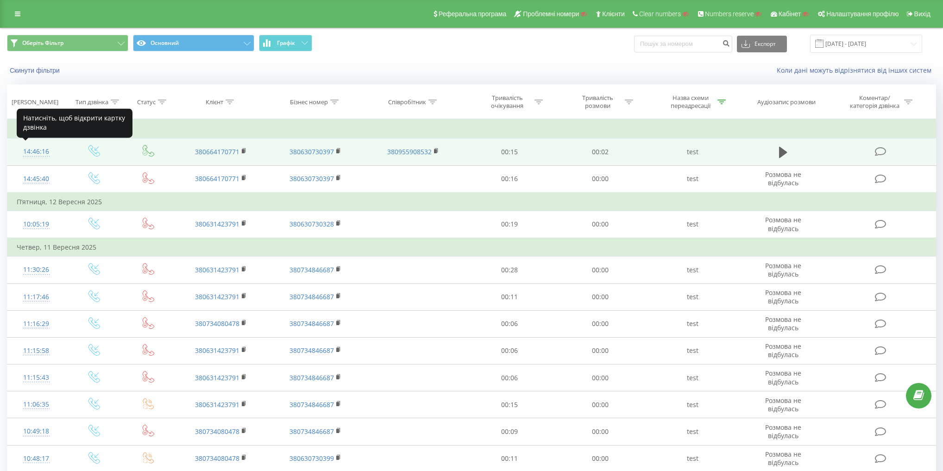
click at [42, 151] on div "14:46:16" at bounding box center [36, 152] width 39 height 18
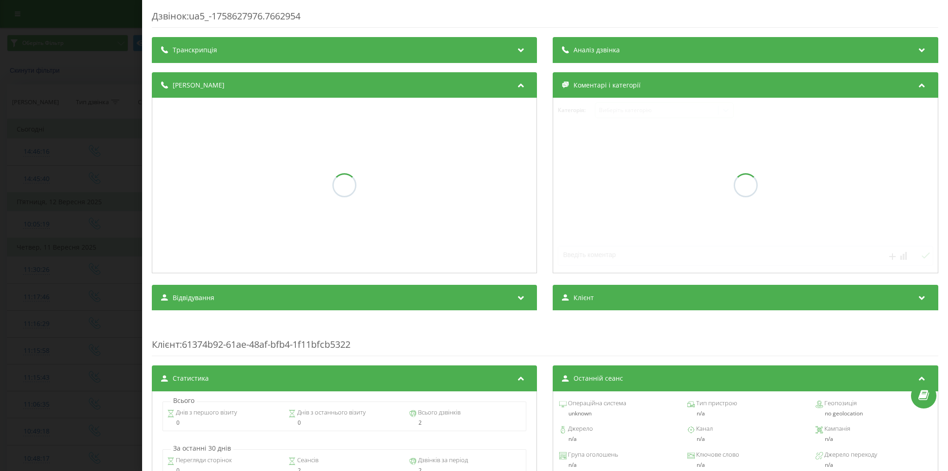
click at [59, 155] on div "Дзвінок : ua5_-1758627976.7662954 Транскрипція Аналіз дзвінка Деталі дзвінка Ко…" at bounding box center [474, 235] width 948 height 471
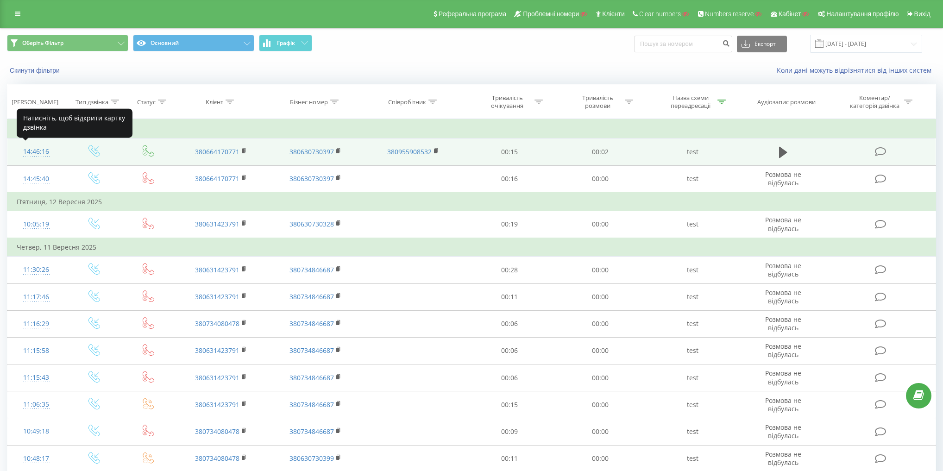
click at [35, 149] on div "14:46:16" at bounding box center [36, 152] width 39 height 18
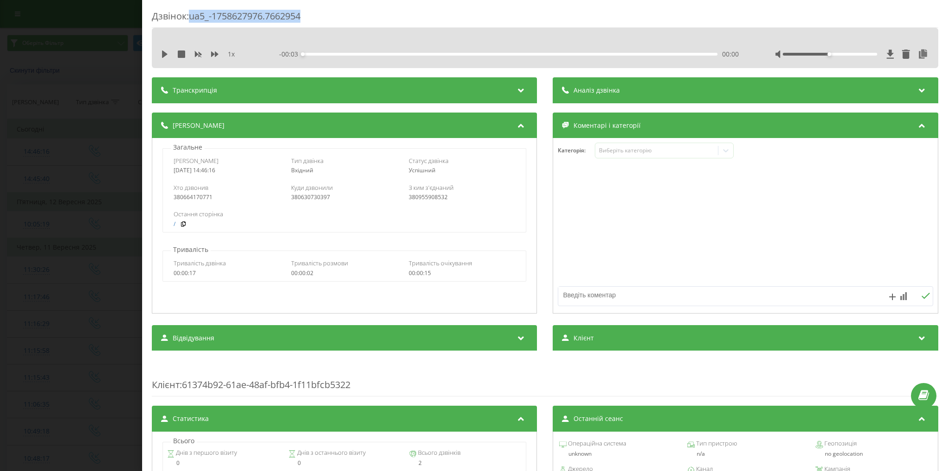
drag, startPoint x: 235, startPoint y: 18, endPoint x: 333, endPoint y: 17, distance: 97.3
click at [332, 17] on div "Дзвінок : ua5_-1758627976.7662954" at bounding box center [545, 19] width 787 height 18
copy div "ua5_-1758627976.7662954"
click at [35, 94] on div "Дзвінок : ua5_-1758627976.7662954 1 x - 00:03 00:00 00:00 Транскрипція Для AI-а…" at bounding box center [474, 235] width 948 height 471
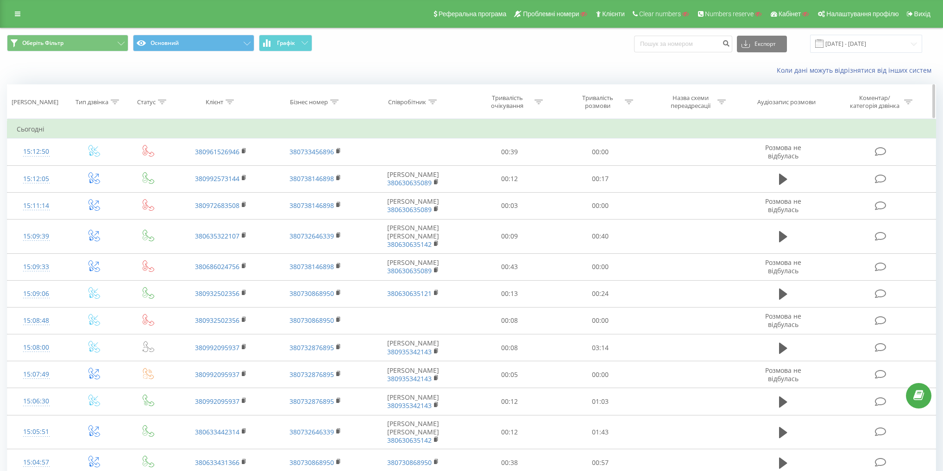
click at [317, 100] on div "Бізнес номер" at bounding box center [309, 102] width 38 height 8
click at [312, 165] on input "text" at bounding box center [316, 168] width 82 height 16
paste input "380630730397"
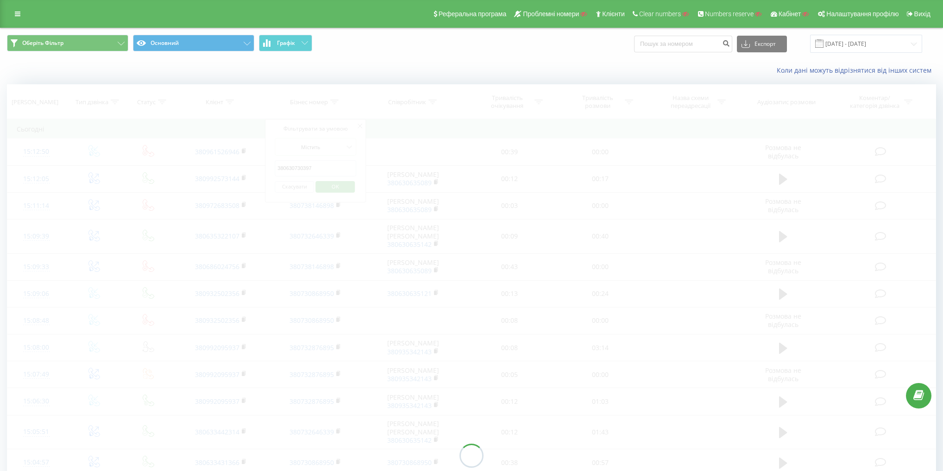
type input "380630730397"
click at [338, 186] on div at bounding box center [471, 455] width 929 height 742
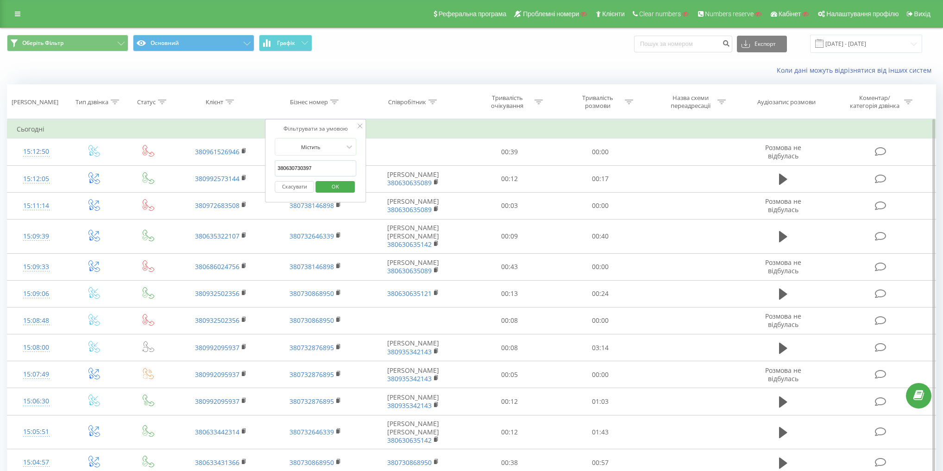
click at [339, 183] on span "OK" at bounding box center [335, 186] width 26 height 14
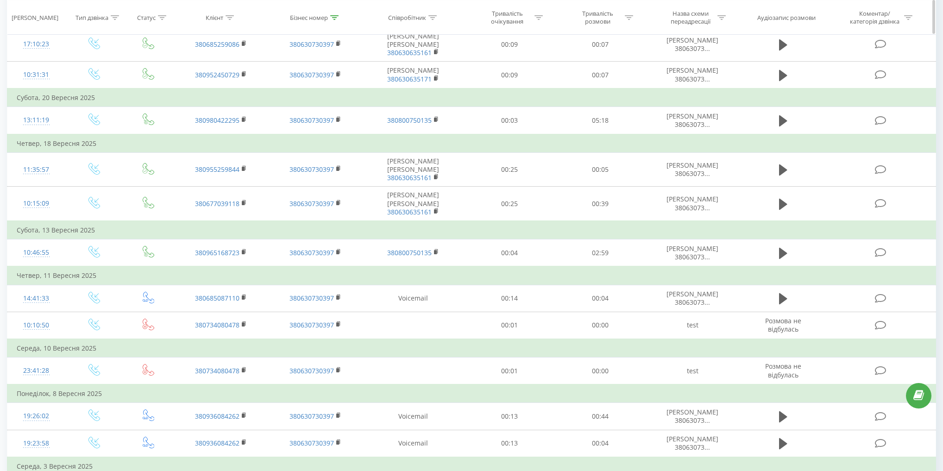
scroll to position [111, 0]
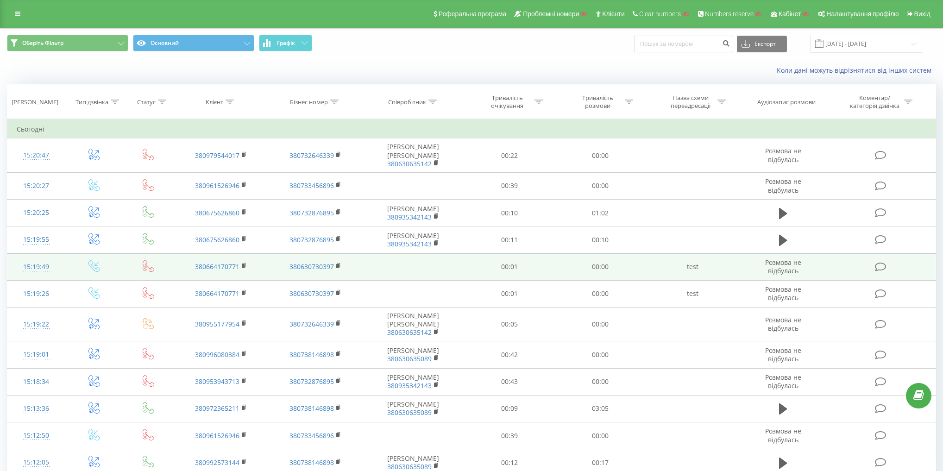
click at [151, 272] on icon at bounding box center [149, 266] width 12 height 12
click at [159, 277] on td at bounding box center [148, 266] width 51 height 27
click at [691, 280] on td "test" at bounding box center [693, 266] width 94 height 27
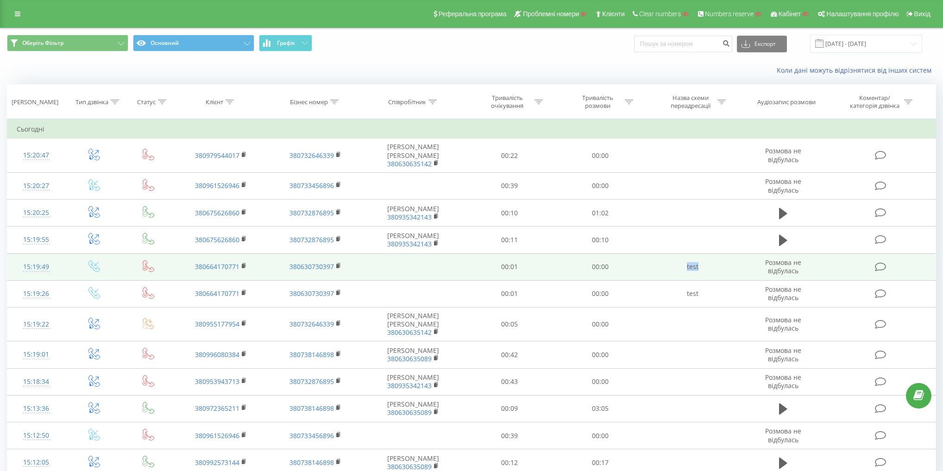
click at [691, 280] on td "test" at bounding box center [693, 266] width 94 height 27
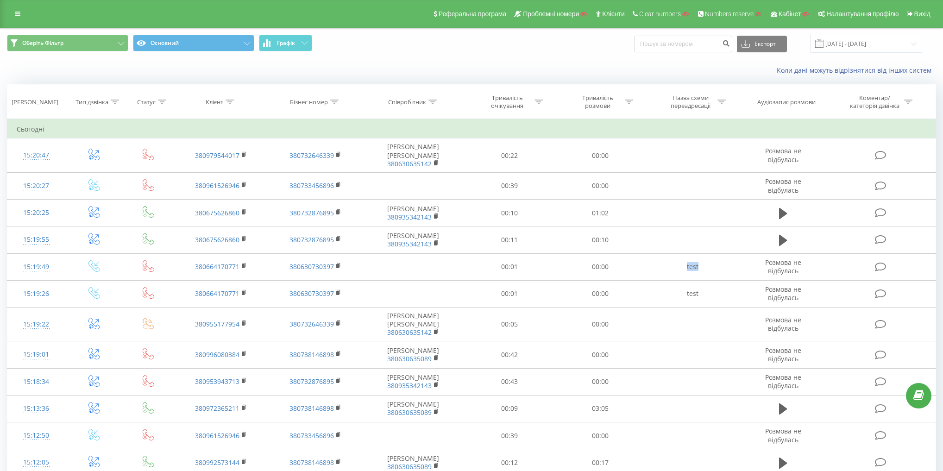
copy td "test"
drag, startPoint x: 687, startPoint y: 108, endPoint x: 690, endPoint y: 132, distance: 23.7
click at [687, 107] on div "Назва схеми переадресації" at bounding box center [691, 102] width 50 height 16
click at [690, 170] on input "text" at bounding box center [693, 168] width 82 height 16
paste input "test"
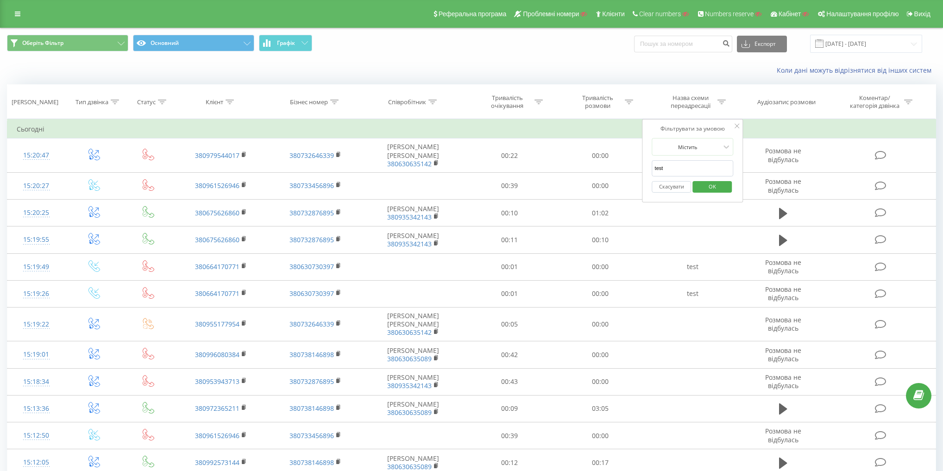
type input "test"
click at [714, 182] on span "OK" at bounding box center [712, 186] width 26 height 14
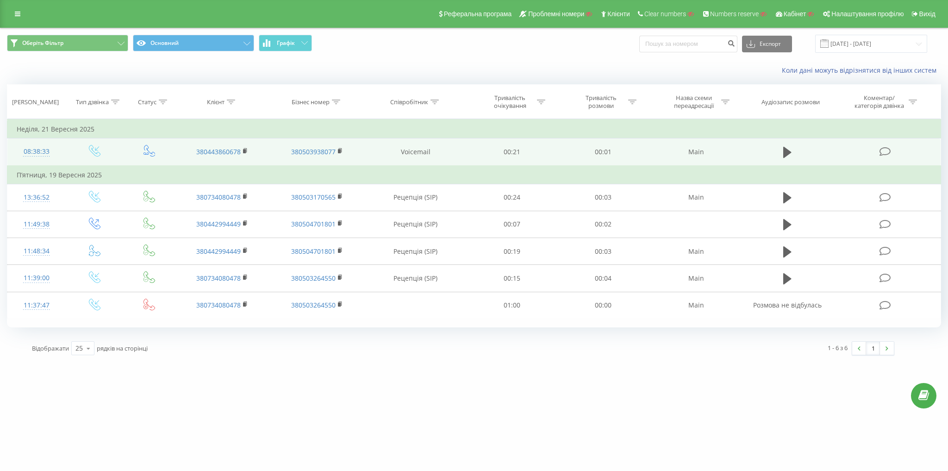
click at [101, 157] on td at bounding box center [95, 151] width 58 height 27
click at [96, 152] on icon at bounding box center [95, 151] width 12 height 12
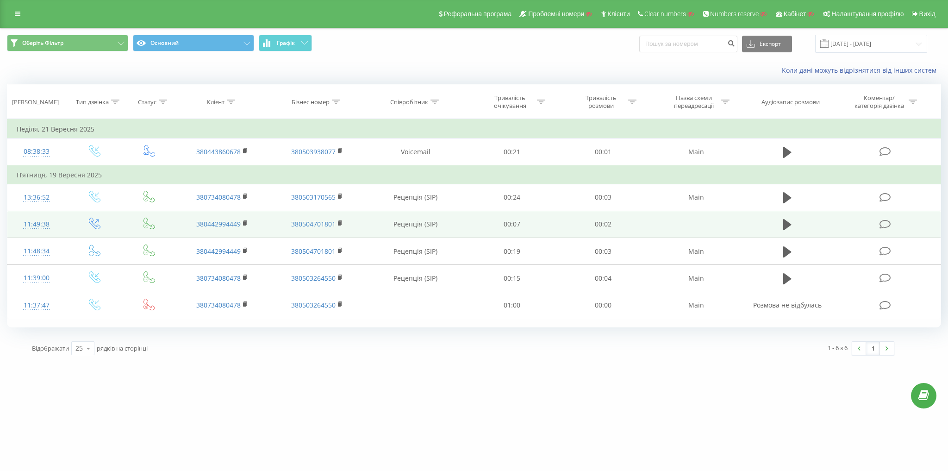
click at [97, 218] on icon at bounding box center [95, 224] width 12 height 12
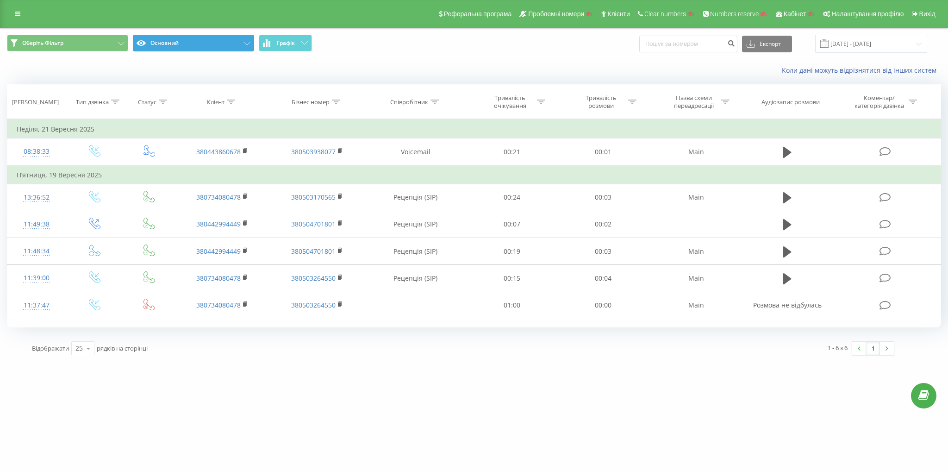
click at [206, 46] on button "Основний" at bounding box center [193, 43] width 121 height 17
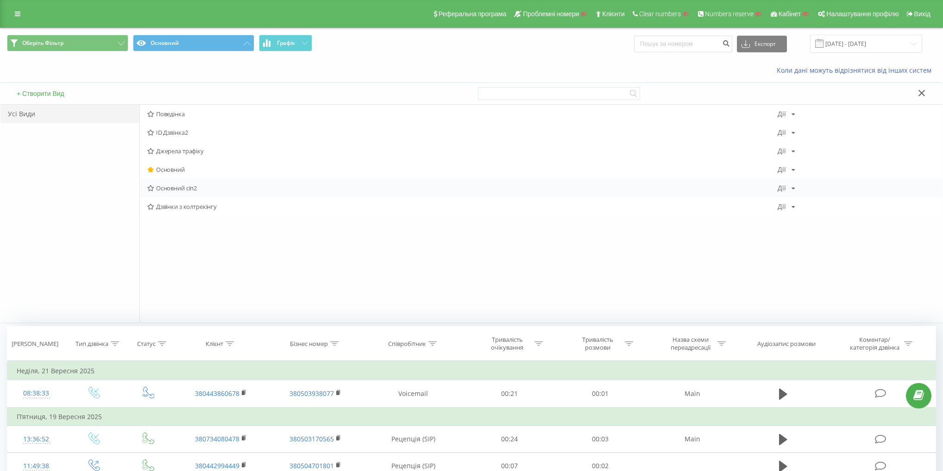
click at [169, 186] on span "Основний сіп2" at bounding box center [462, 188] width 630 height 6
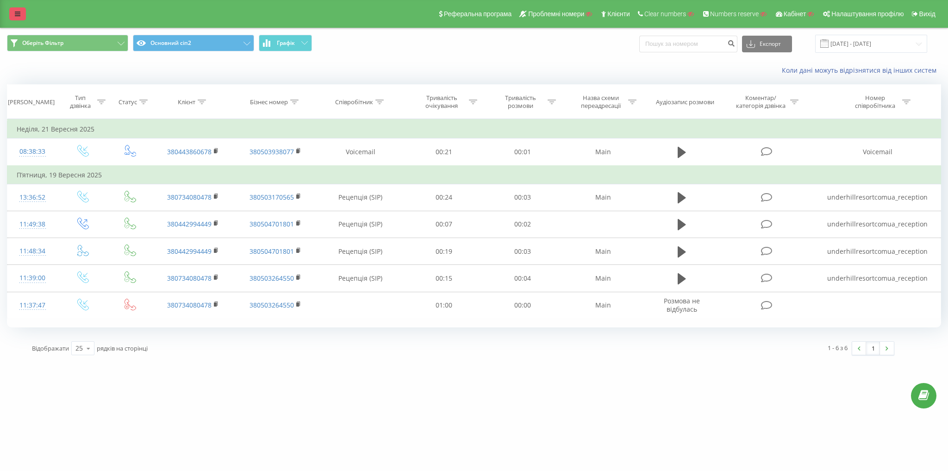
click at [24, 11] on link at bounding box center [17, 13] width 17 height 13
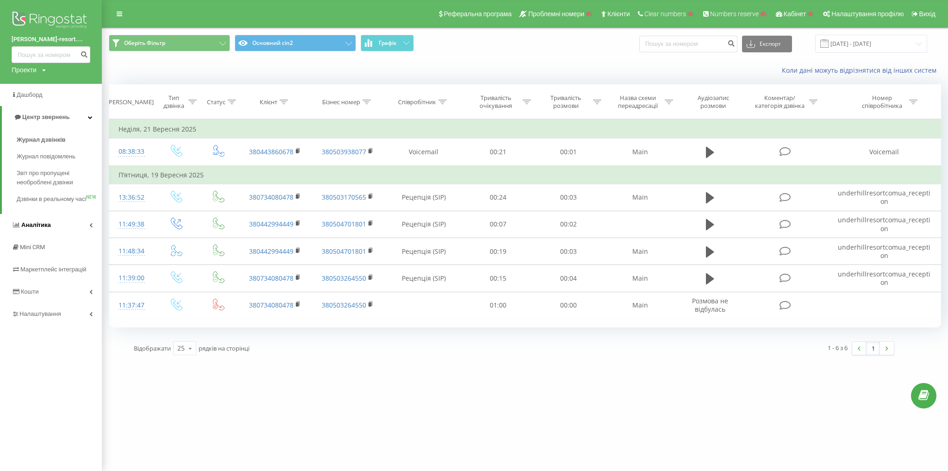
click at [78, 236] on link "Аналiтика" at bounding box center [51, 225] width 102 height 22
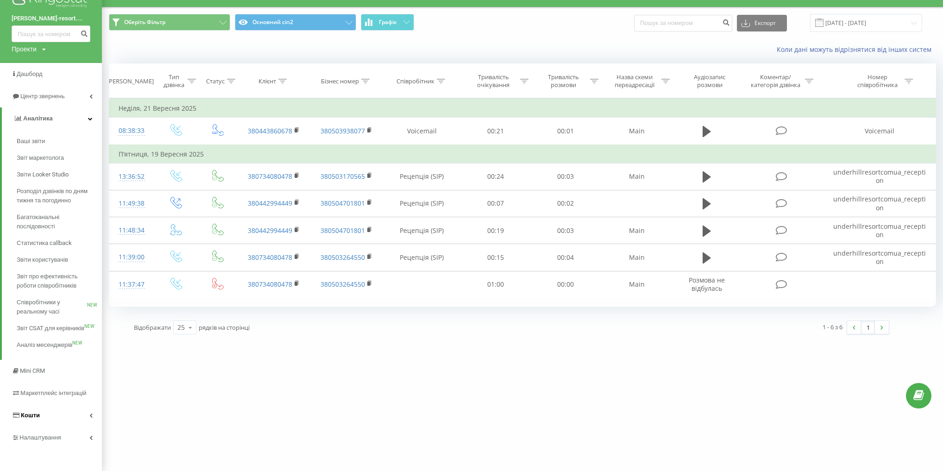
scroll to position [22, 0]
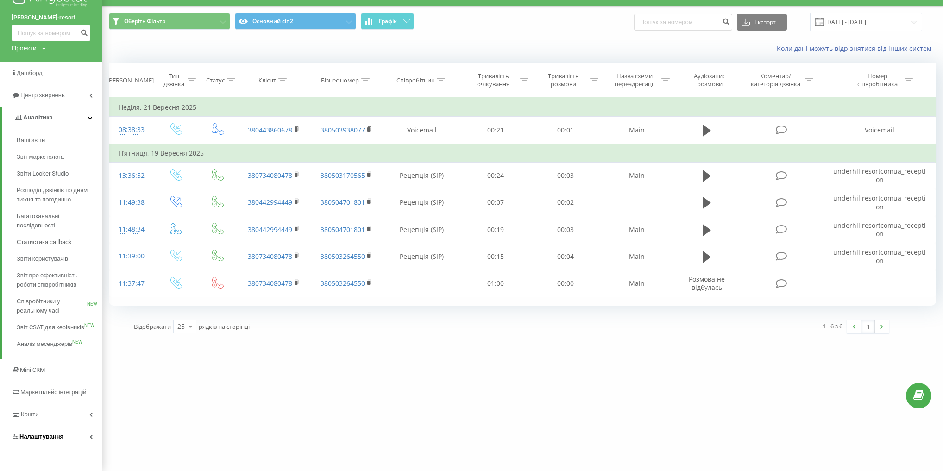
click at [79, 439] on link "Налаштування" at bounding box center [51, 437] width 102 height 22
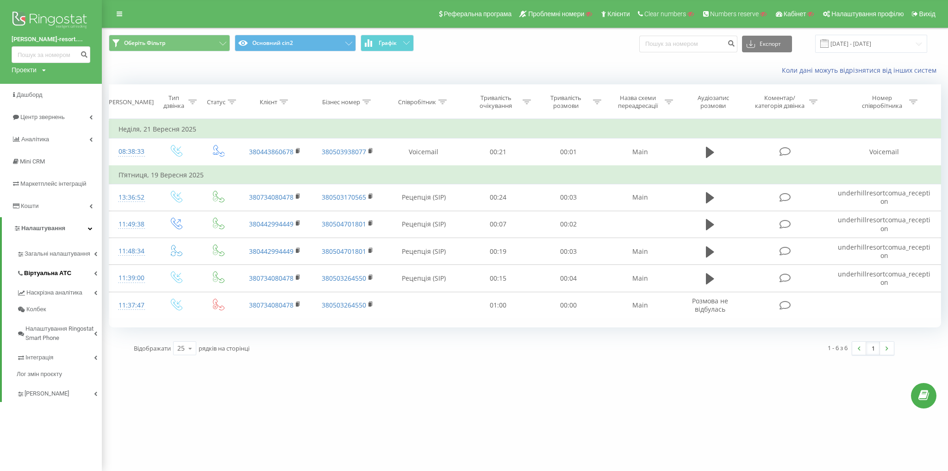
click at [76, 268] on link "Віртуальна АТС" at bounding box center [59, 271] width 85 height 19
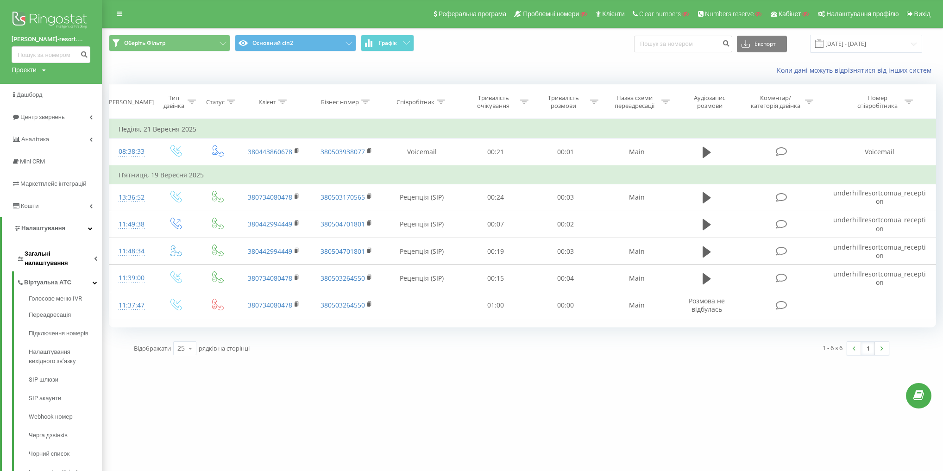
click at [69, 259] on link "Загальні налаштування" at bounding box center [59, 257] width 85 height 29
click at [59, 309] on span "Співробітники" at bounding box center [50, 313] width 43 height 9
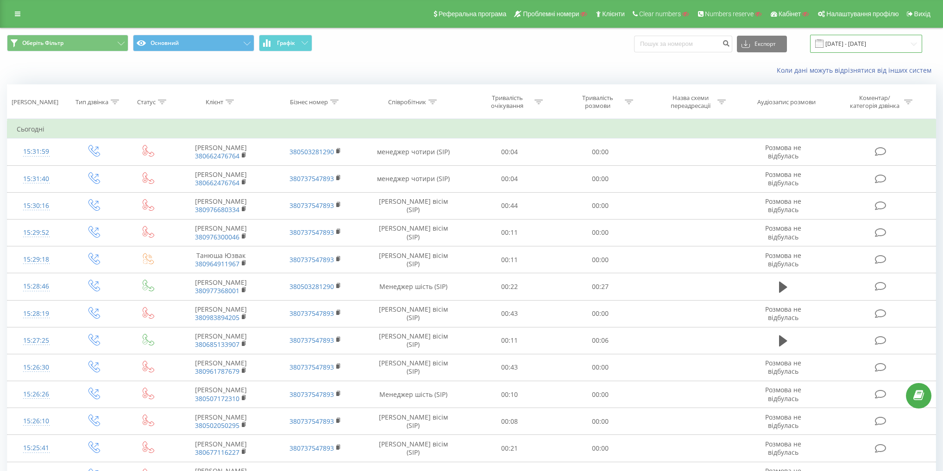
click at [882, 44] on input "[DATE] - [DATE]" at bounding box center [866, 44] width 112 height 18
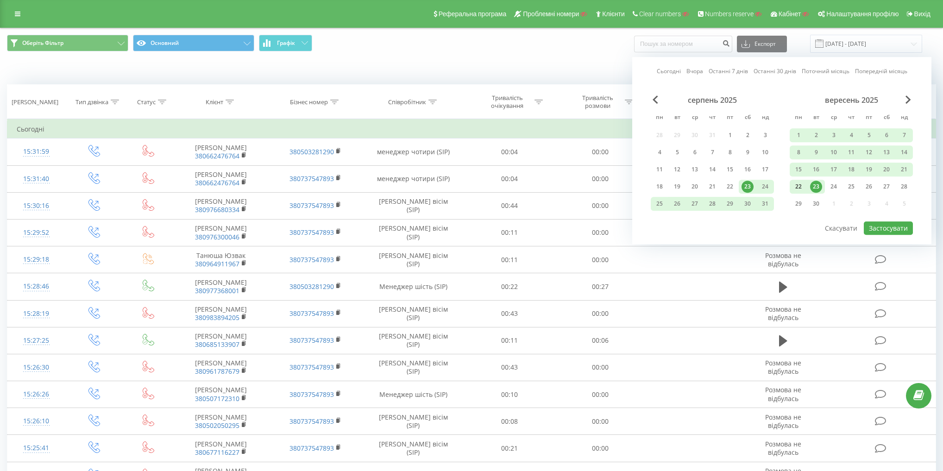
click at [799, 185] on div "22" at bounding box center [798, 187] width 12 height 12
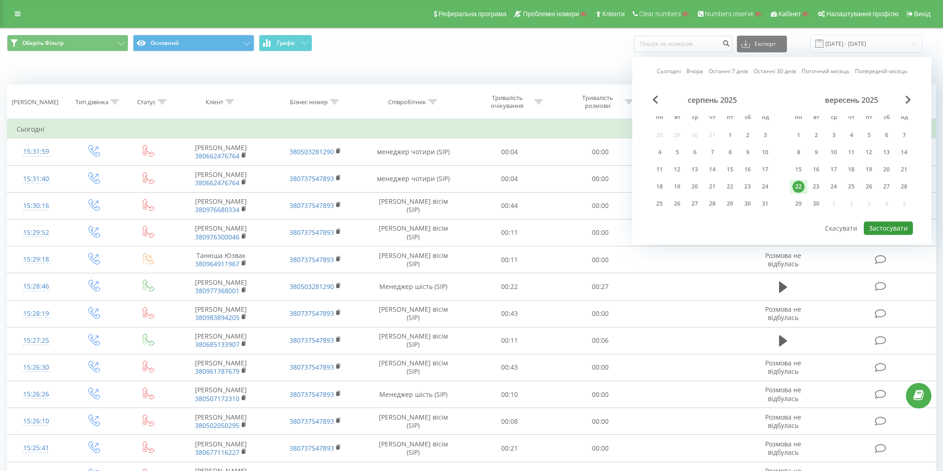
click at [890, 224] on button "Застосувати" at bounding box center [888, 227] width 49 height 13
type input "[DATE] - [DATE]"
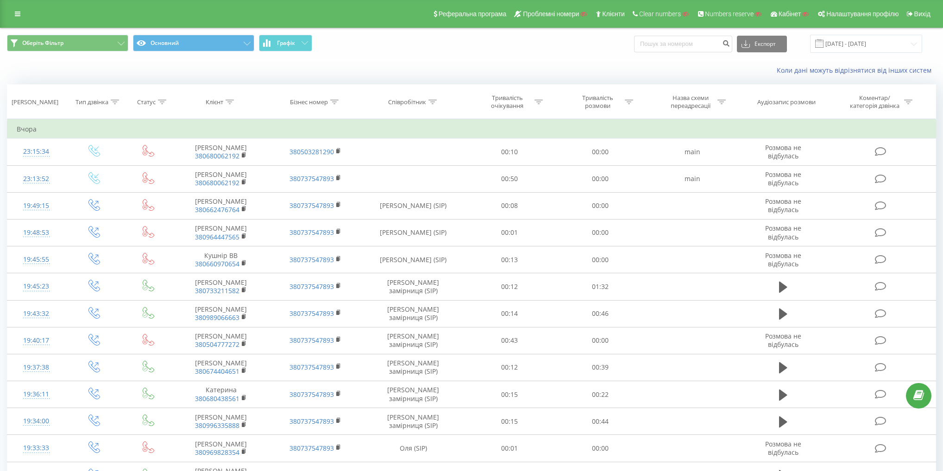
scroll to position [373, 0]
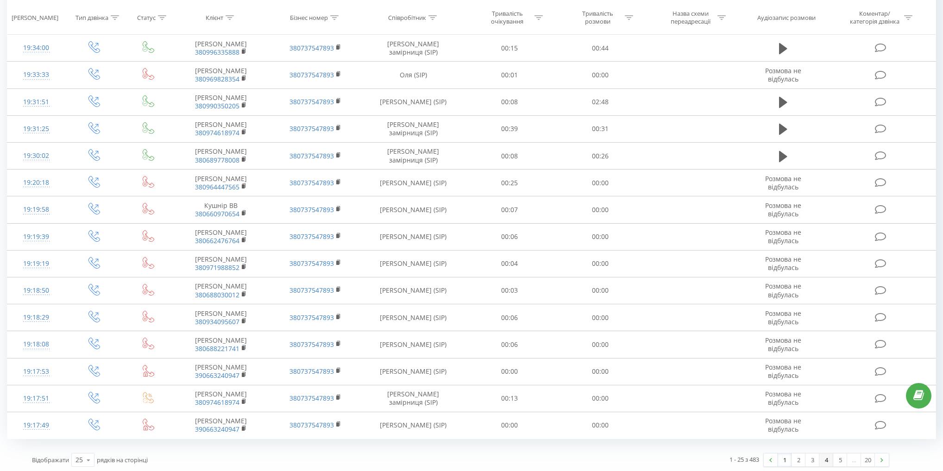
click at [823, 458] on link "4" at bounding box center [826, 459] width 14 height 13
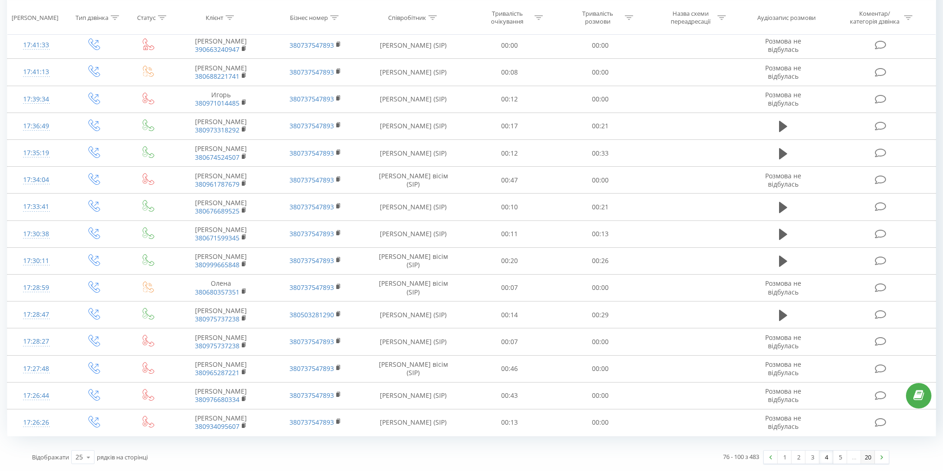
click at [863, 458] on link "20" at bounding box center [868, 457] width 14 height 13
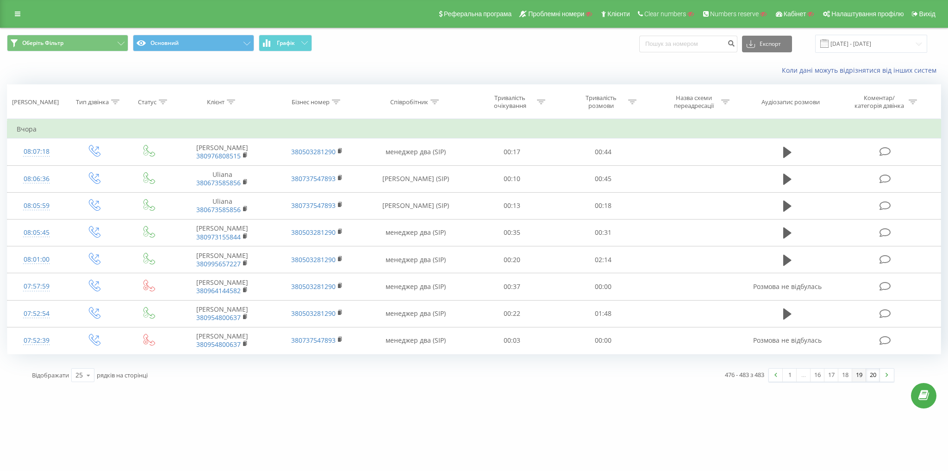
click at [860, 374] on link "19" at bounding box center [860, 375] width 14 height 13
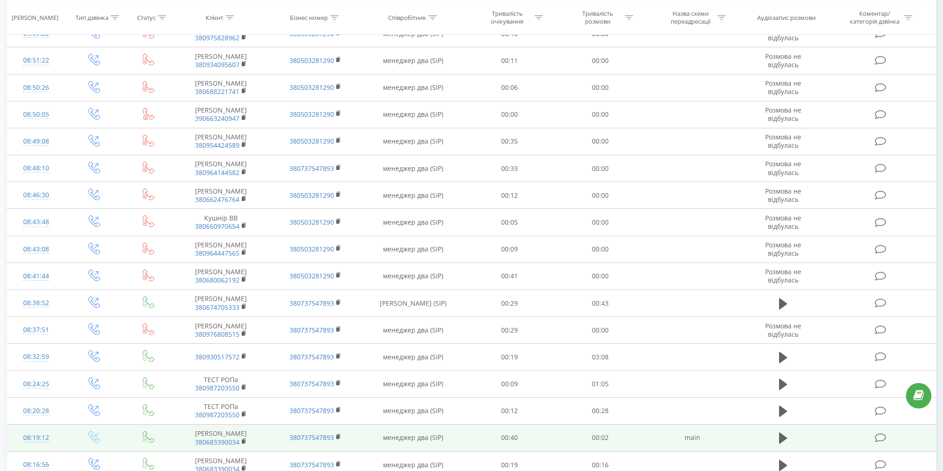
scroll to position [333, 0]
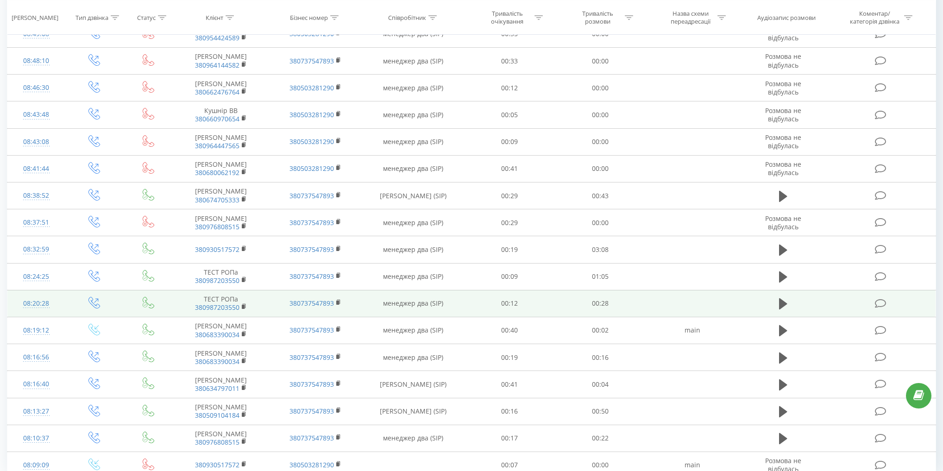
click at [415, 297] on td "менеджер два (SIP)" at bounding box center [413, 303] width 101 height 27
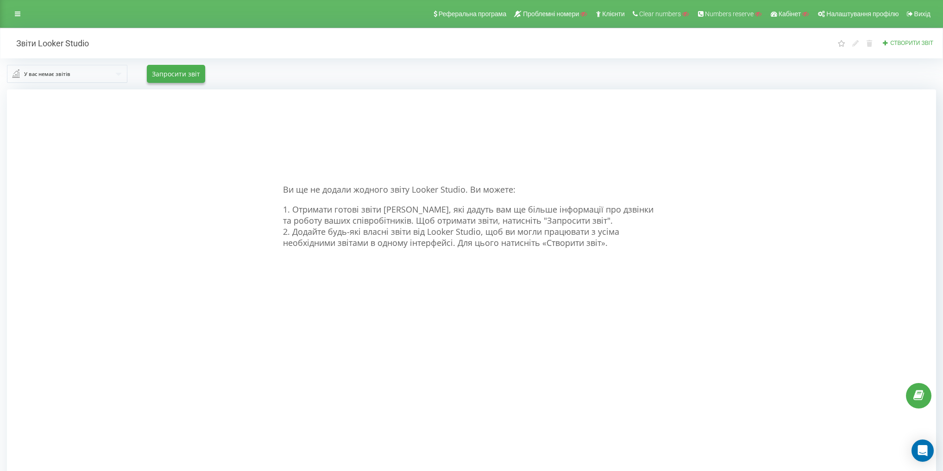
click at [89, 75] on input "text" at bounding box center [67, 73] width 119 height 17
